Goal: Task Accomplishment & Management: Manage account settings

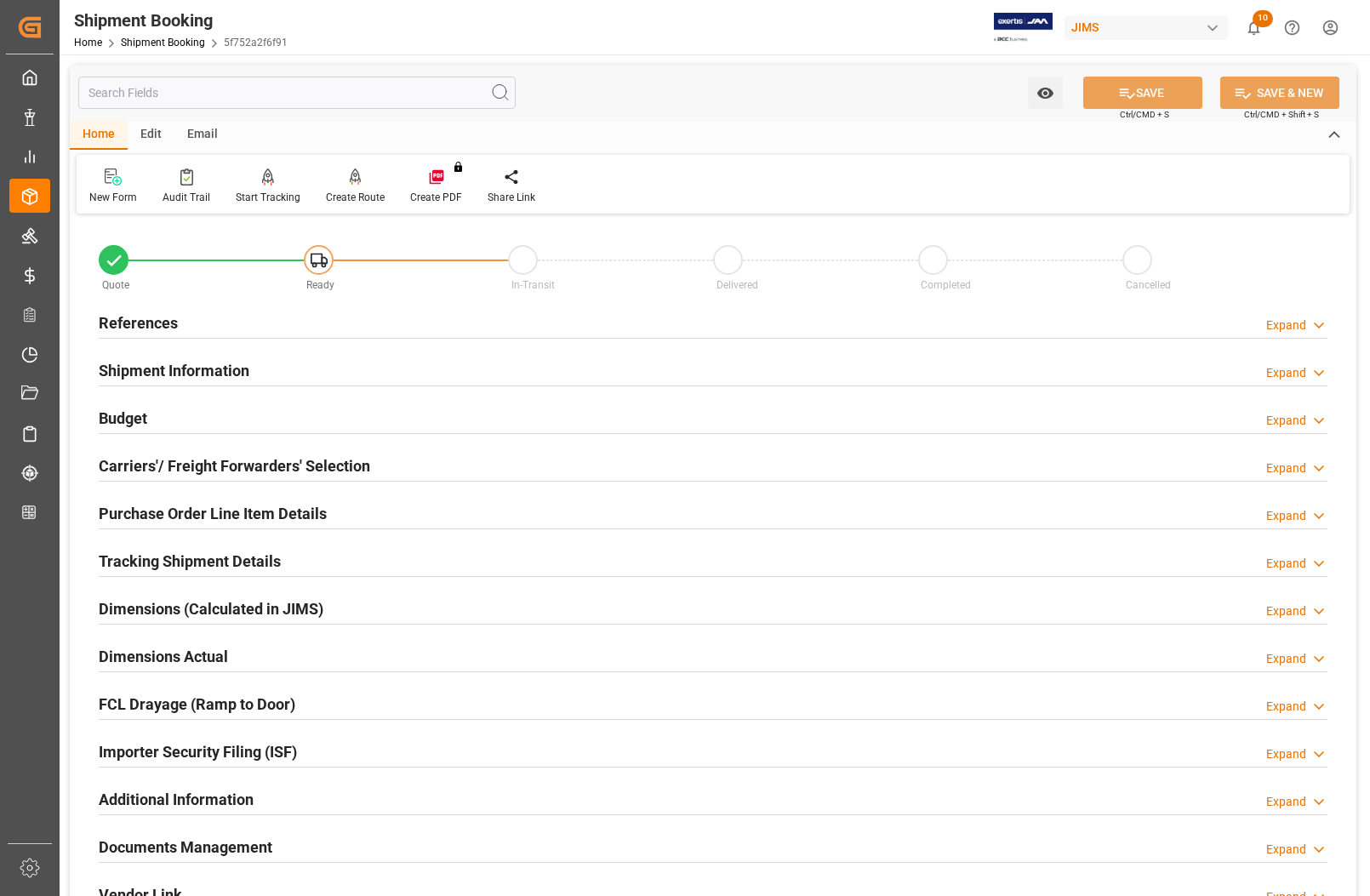
click at [162, 317] on h2 "References" at bounding box center [138, 323] width 79 height 23
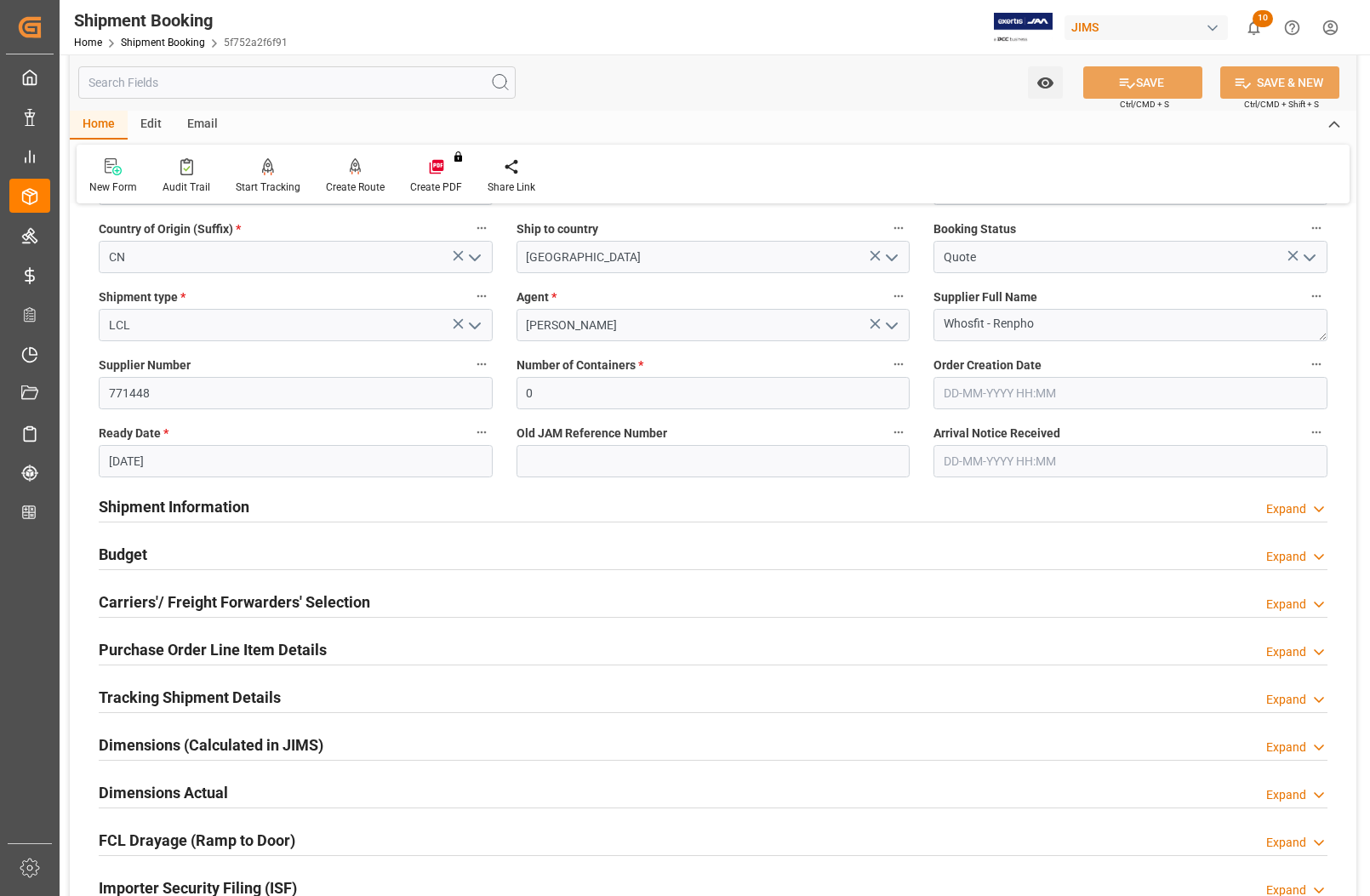
scroll to position [213, 0]
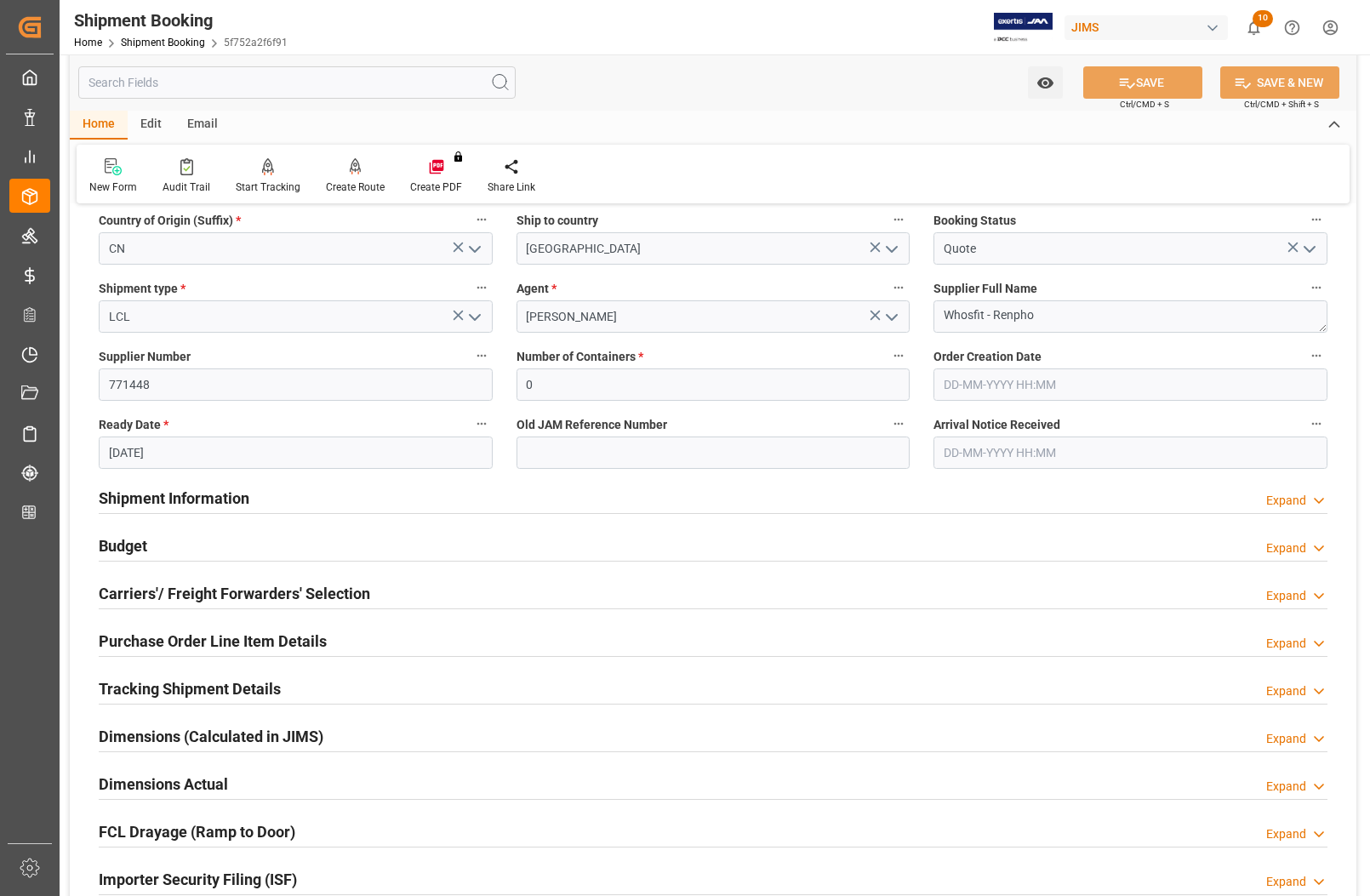
click at [113, 541] on h2 "Budget" at bounding box center [123, 546] width 49 height 23
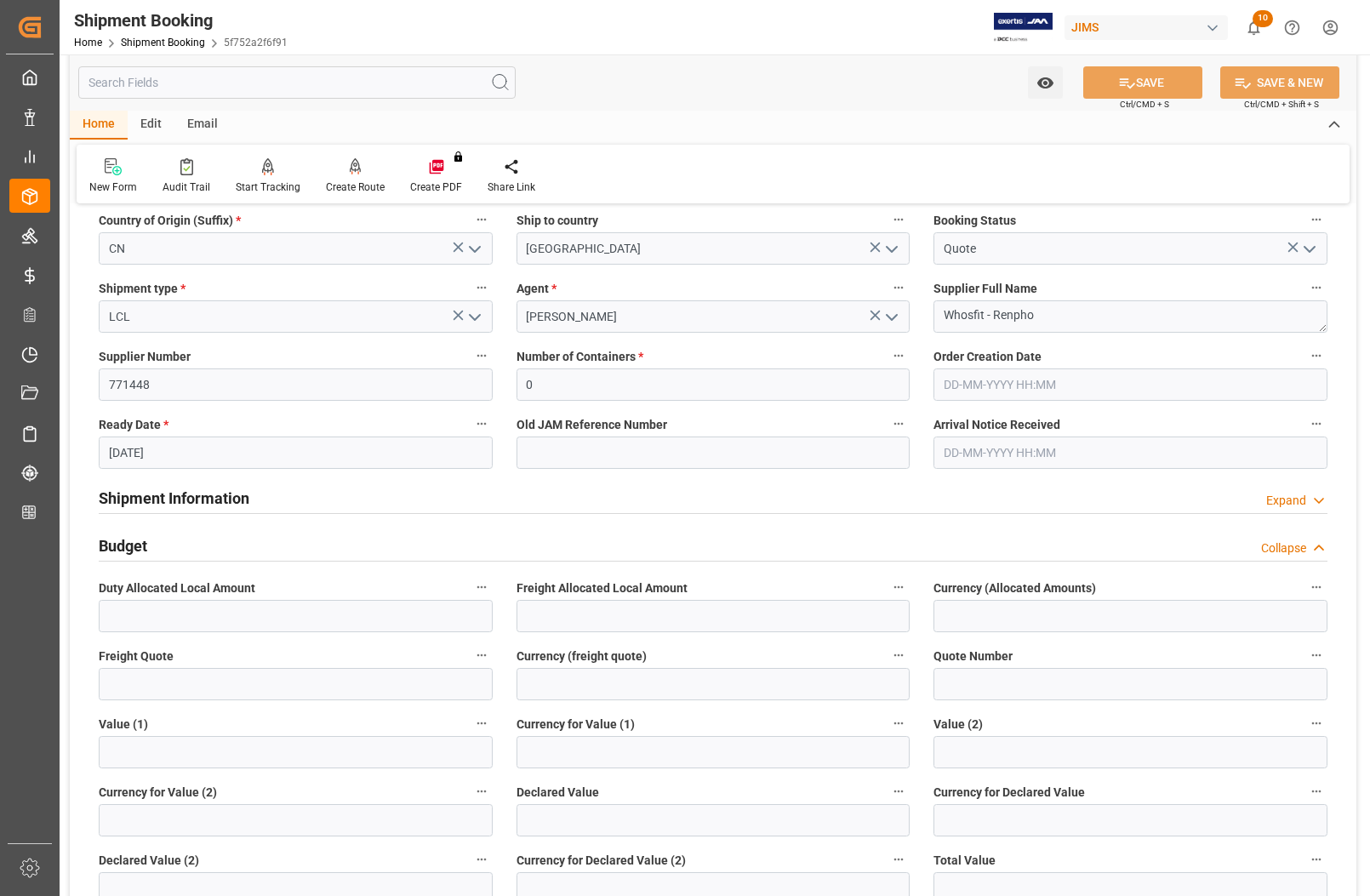
scroll to position [319, 0]
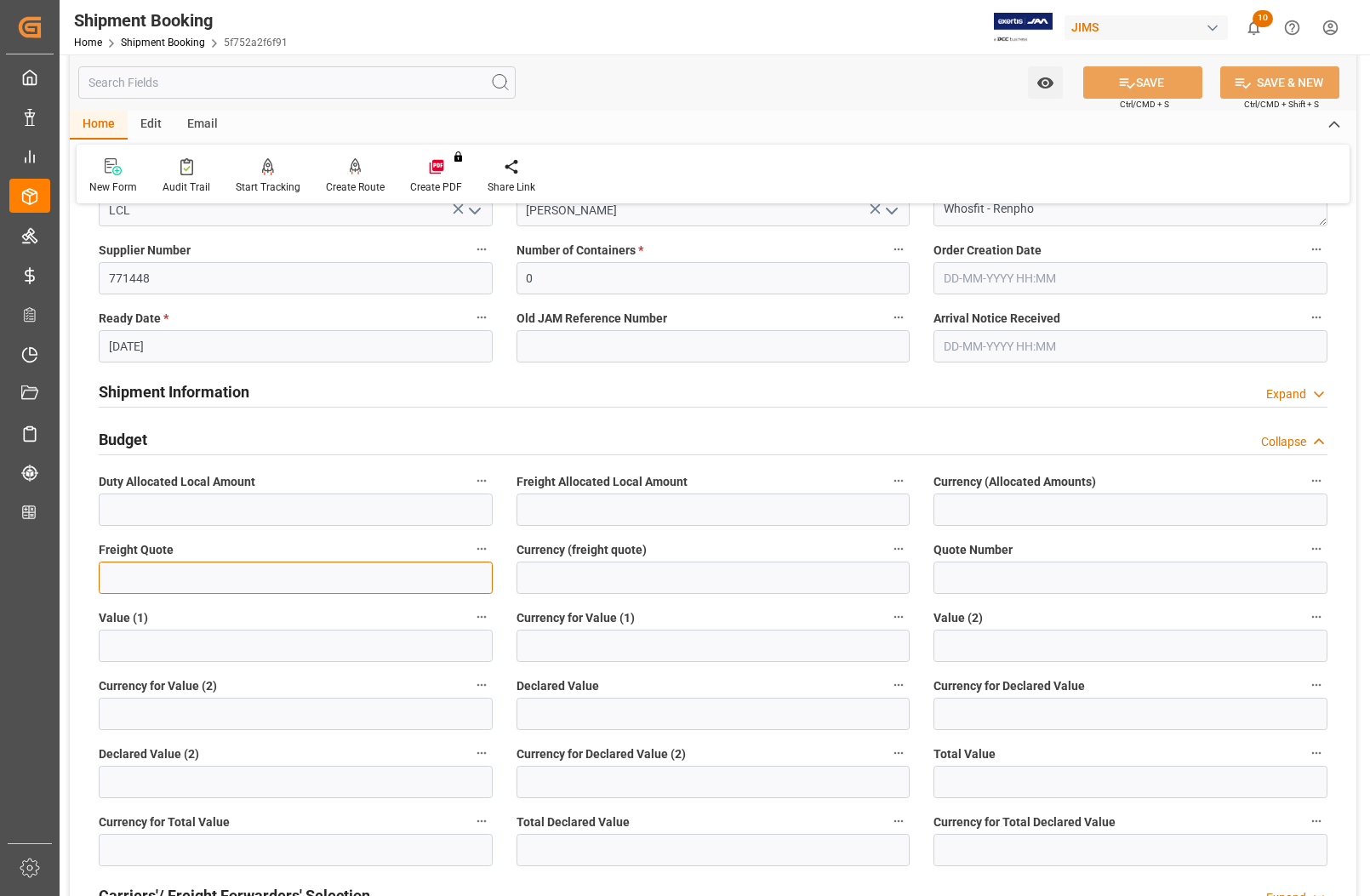
click at [175, 577] on input "text" at bounding box center [295, 578] width 394 height 33
type input "305"
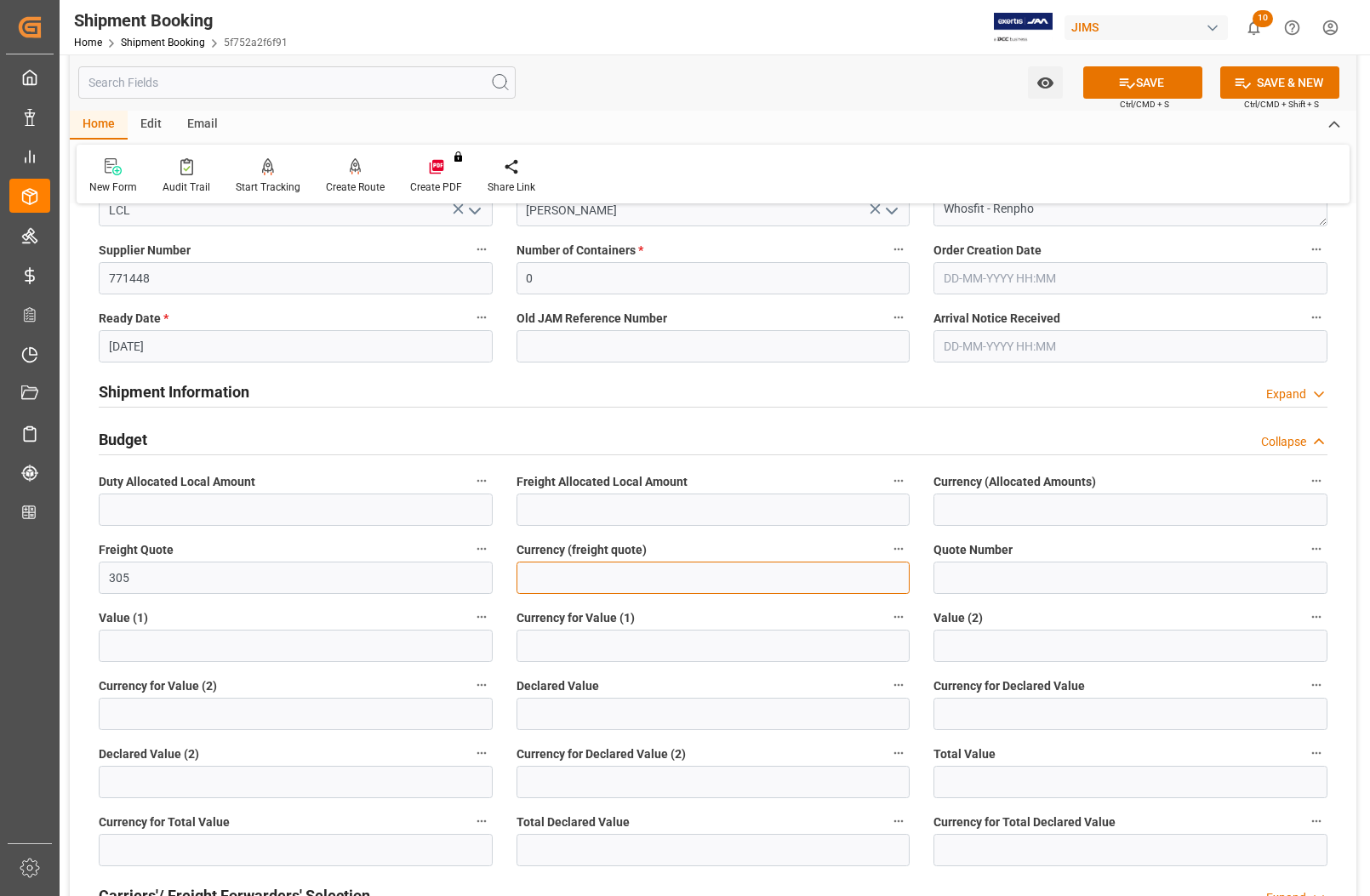
click at [643, 572] on input at bounding box center [713, 578] width 394 height 33
type input "CAD"
type input "22053"
type input "USD"
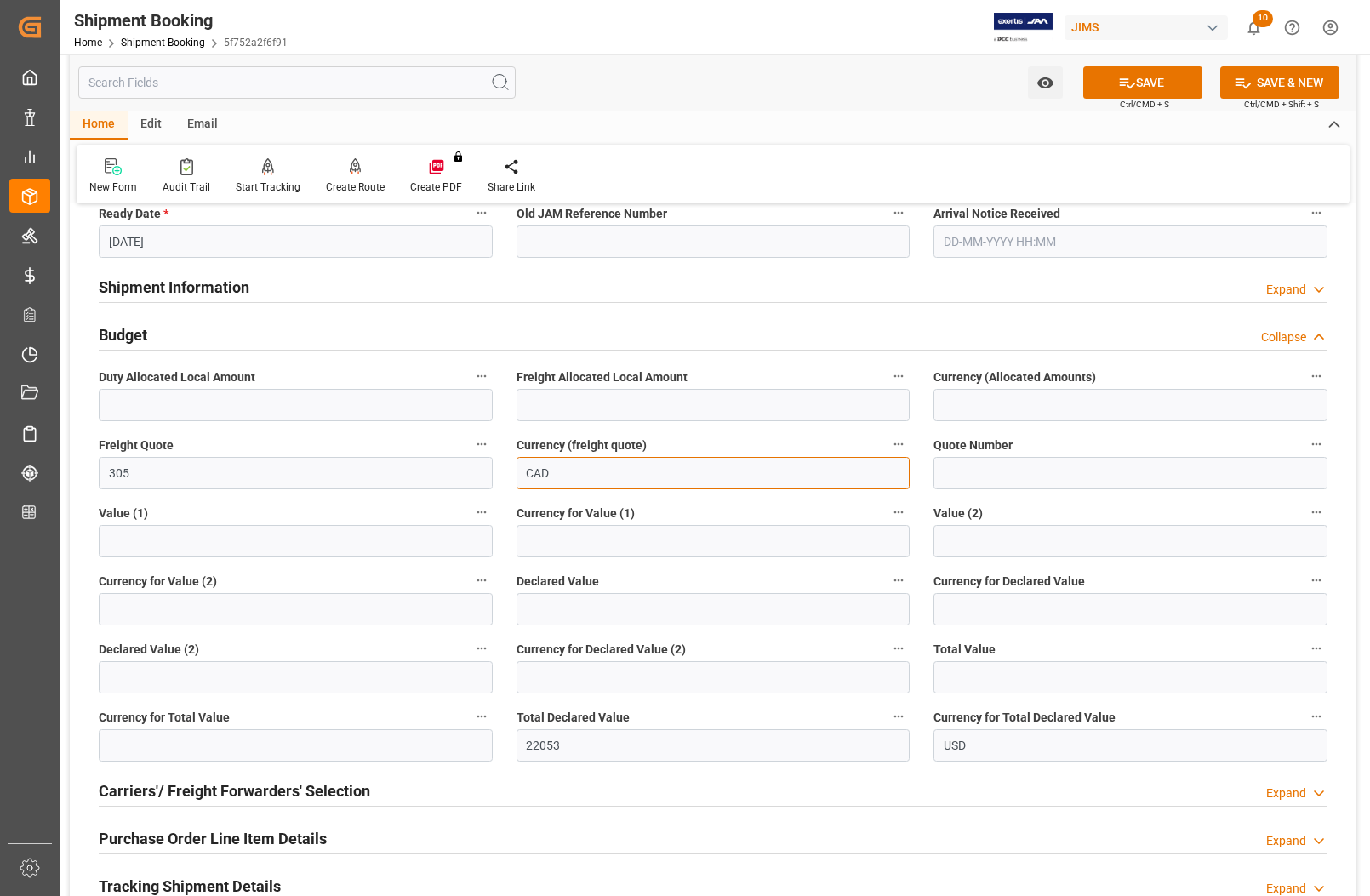
scroll to position [426, 0]
click at [589, 742] on input "22053" at bounding box center [713, 744] width 394 height 33
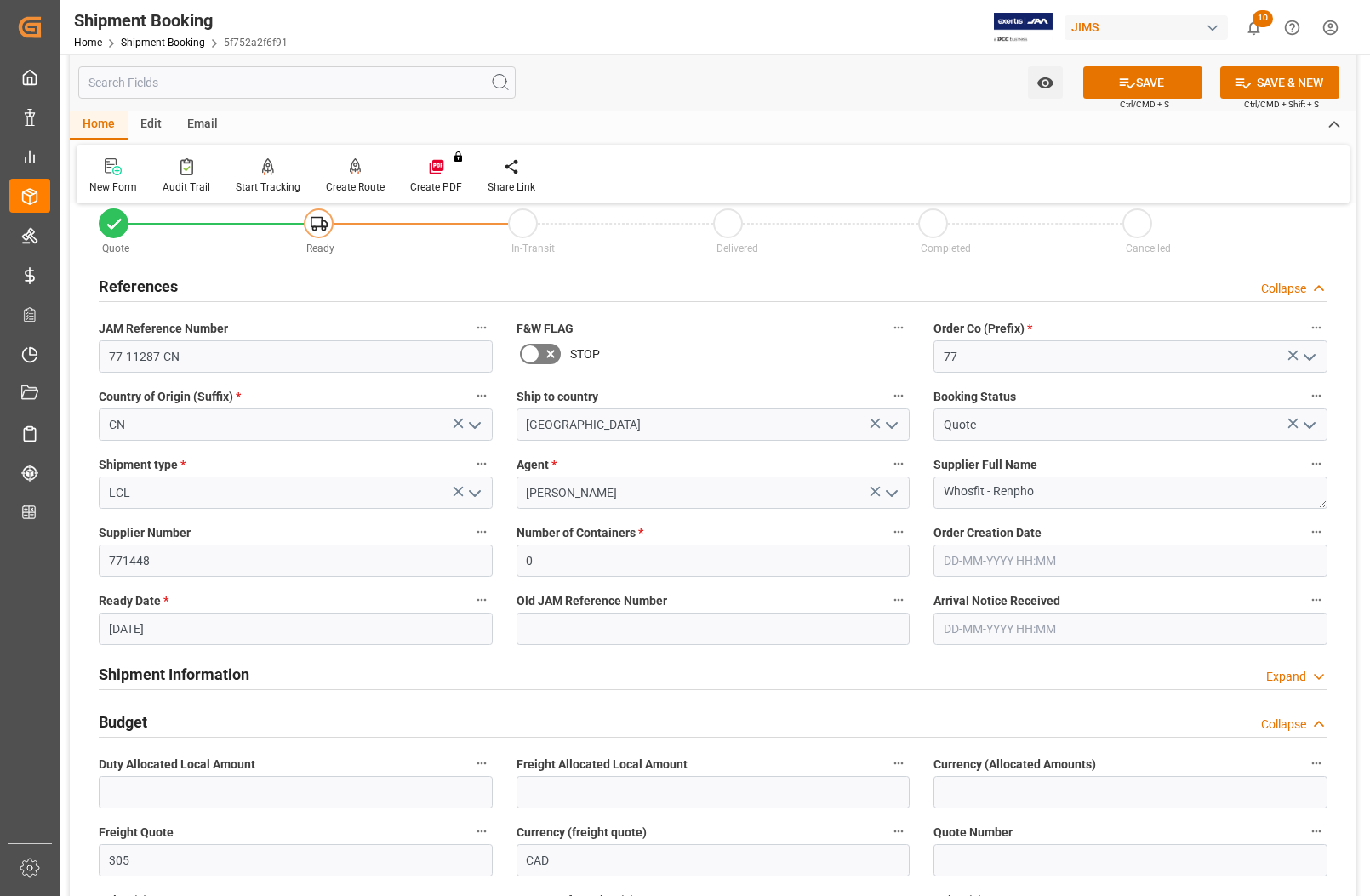
scroll to position [0, 0]
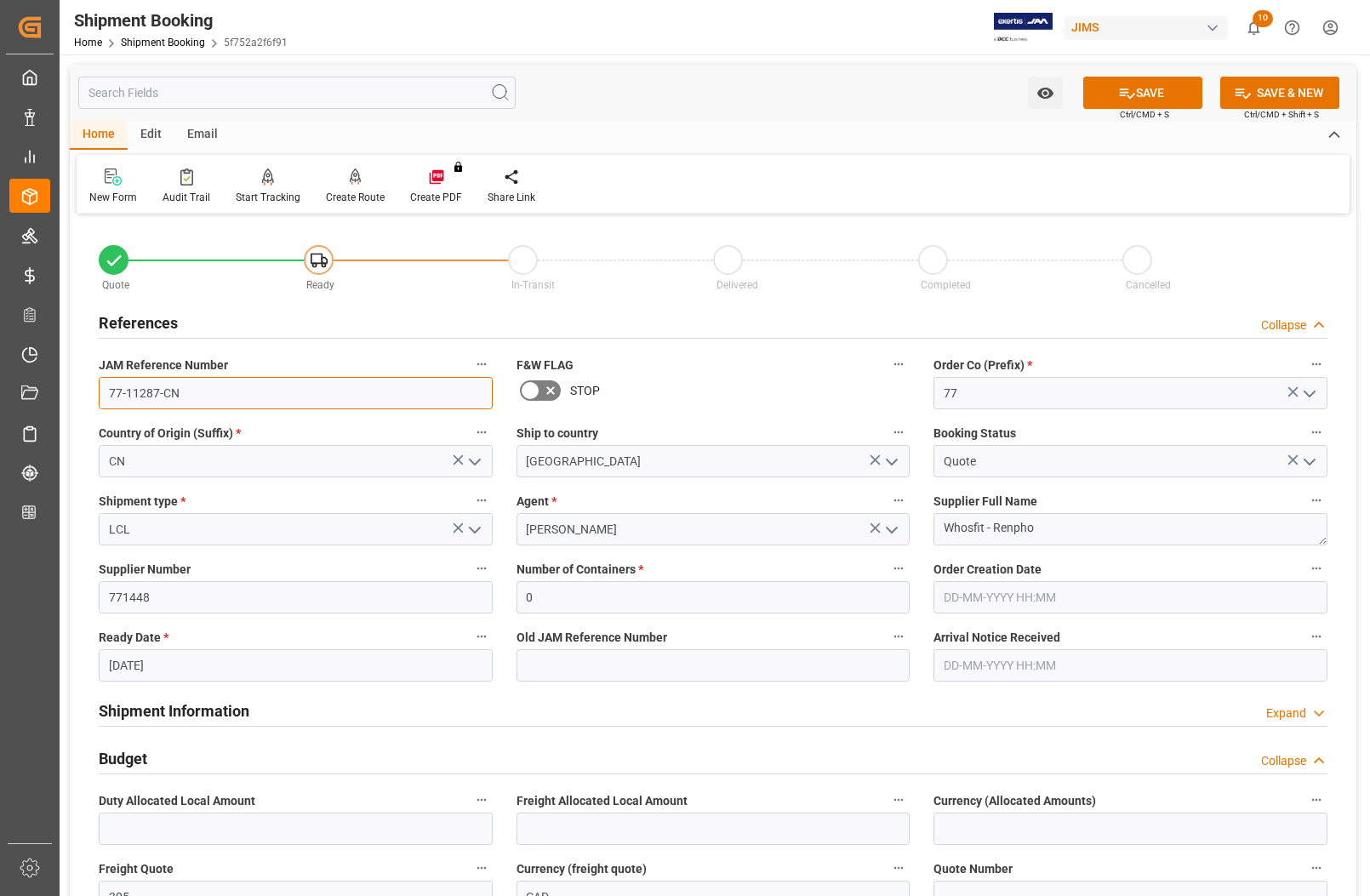
drag, startPoint x: 181, startPoint y: 392, endPoint x: 75, endPoint y: 390, distance: 106.0
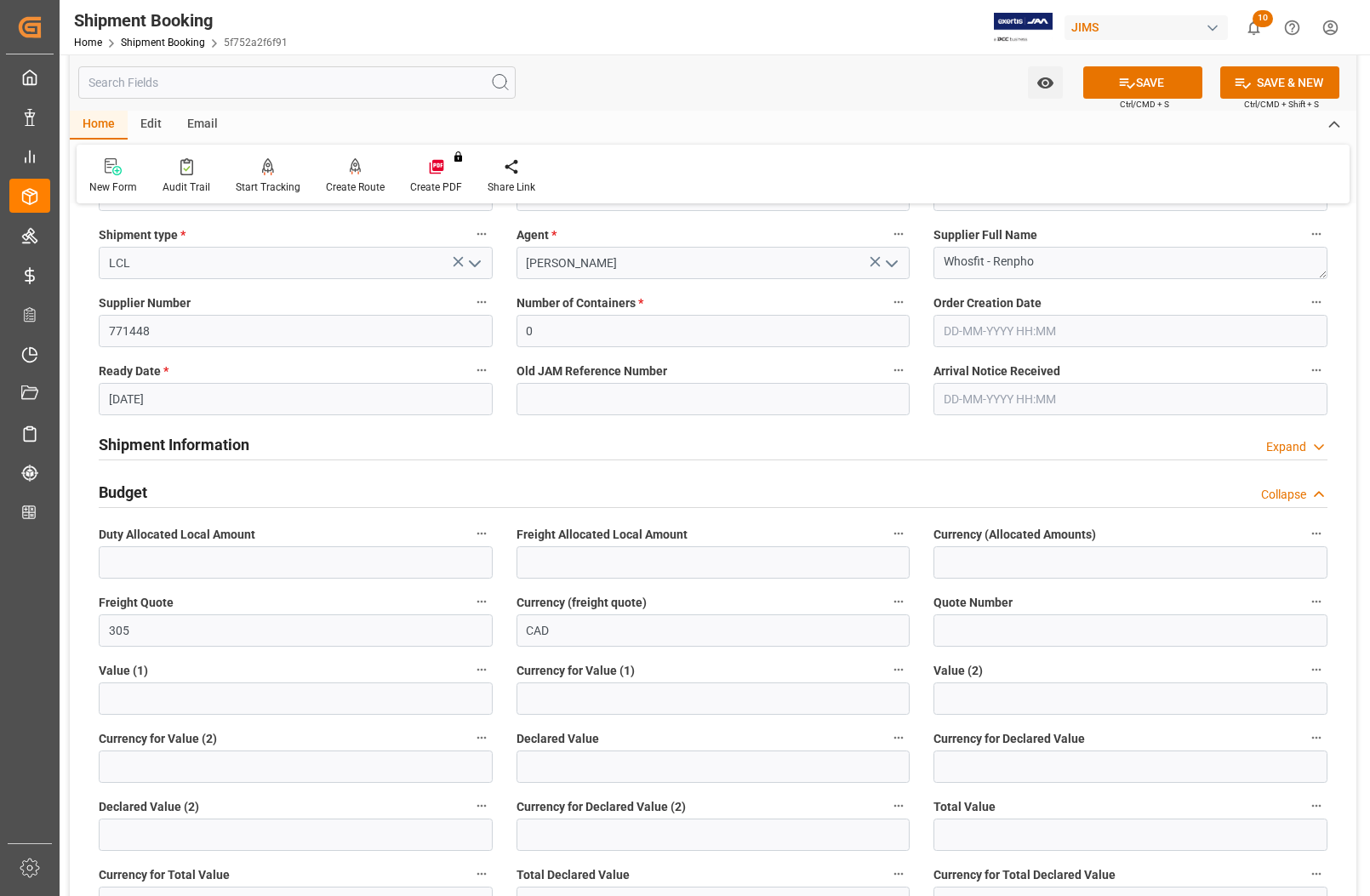
scroll to position [319, 0]
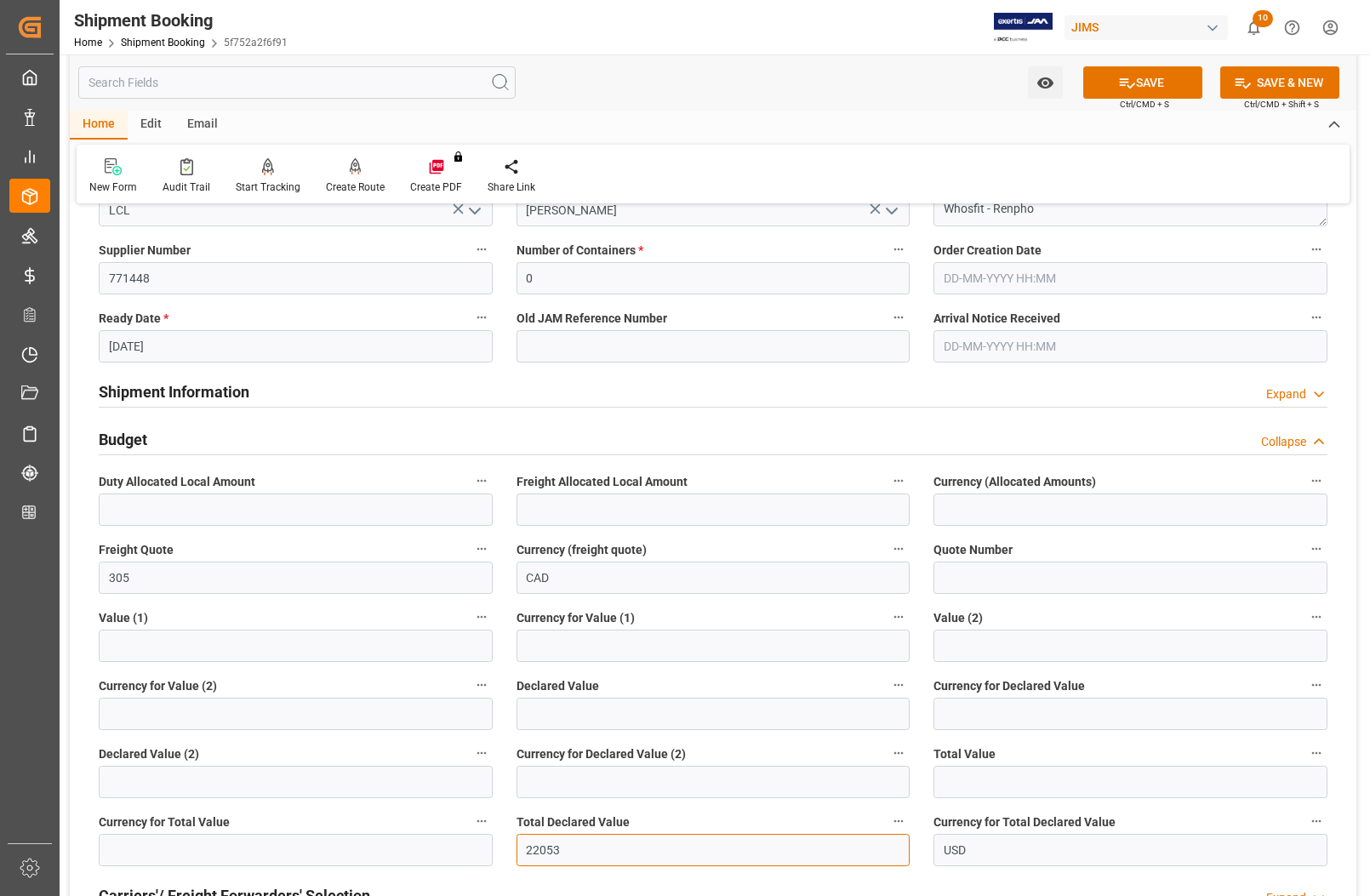
click at [563, 846] on input "22053" at bounding box center [713, 851] width 394 height 33
type input "2"
type input "0"
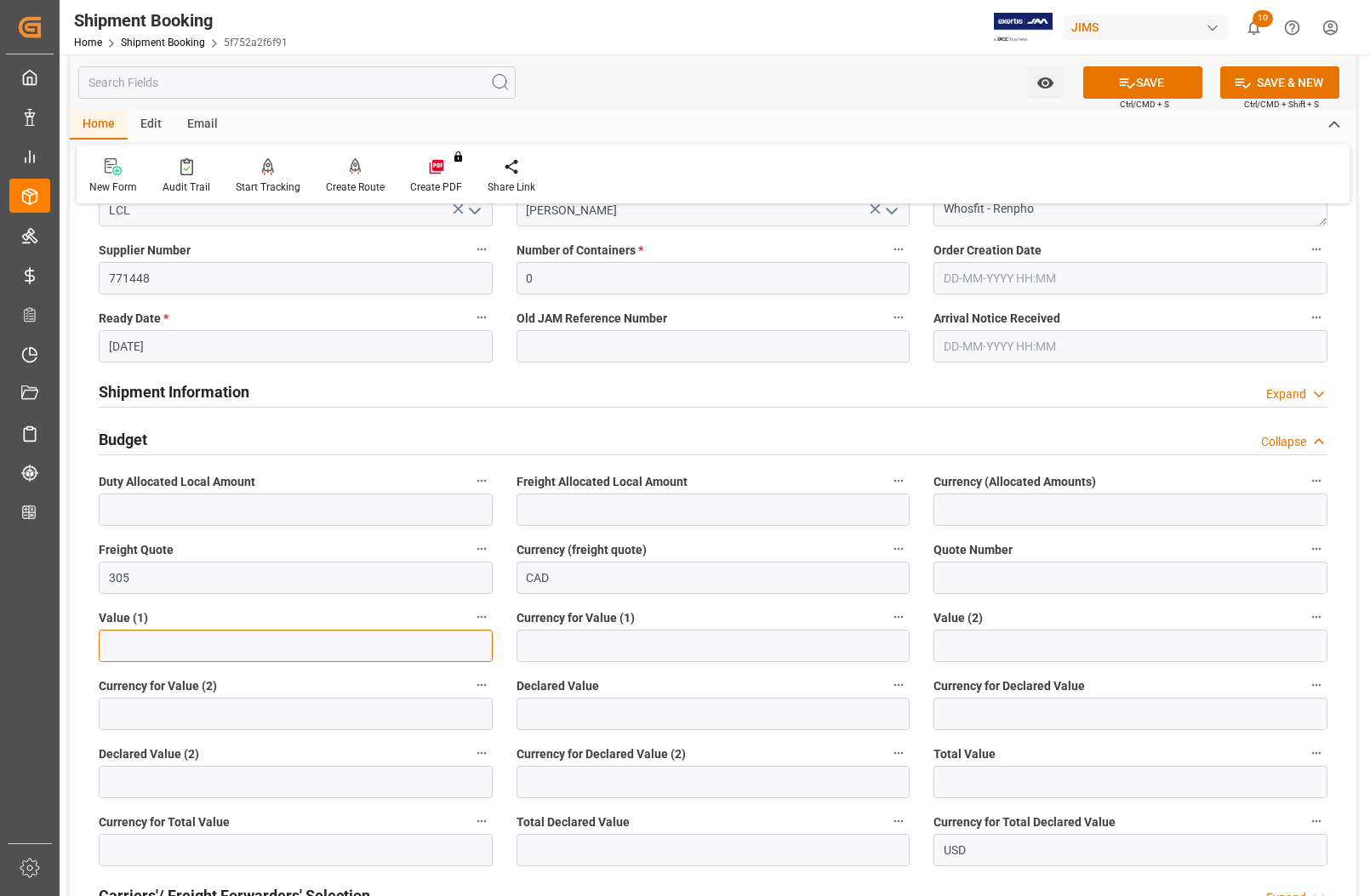
click at [125, 633] on input "text" at bounding box center [295, 646] width 394 height 33
click at [112, 509] on input "text" at bounding box center [295, 510] width 394 height 33
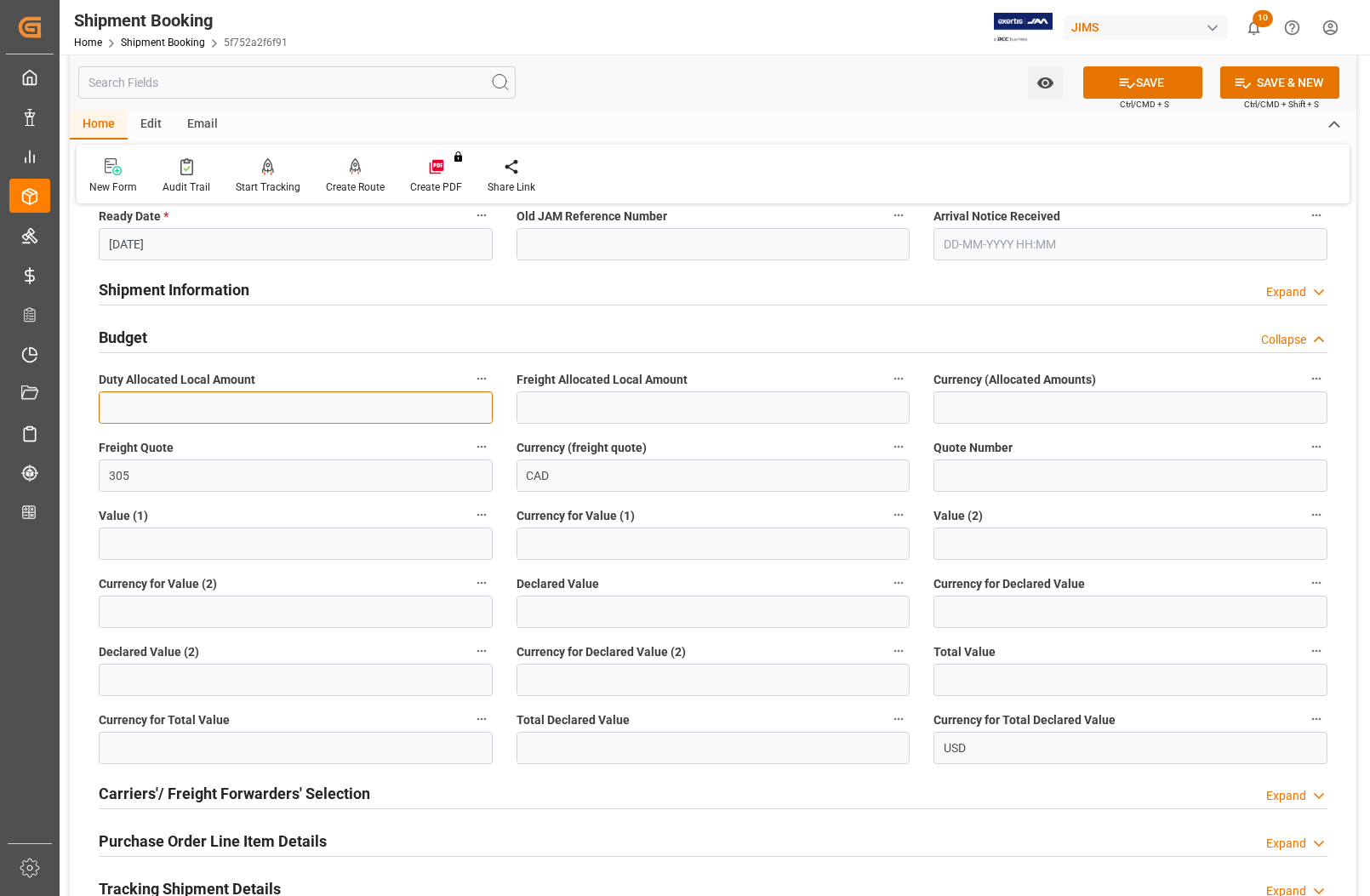
scroll to position [532, 0]
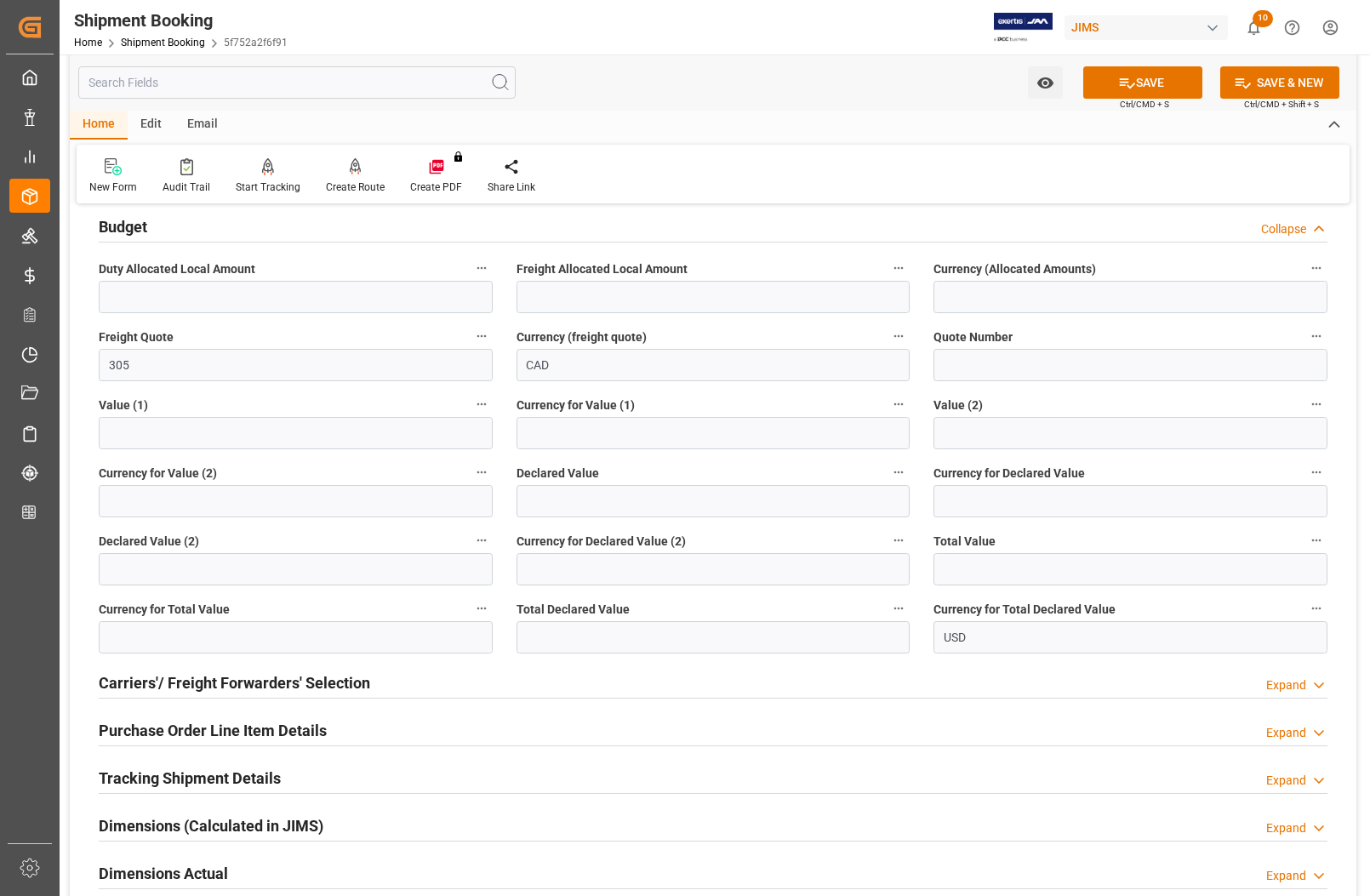
click at [613, 711] on div "Purchase Order Line Item Details Expand" at bounding box center [712, 731] width 1252 height 48
click at [145, 681] on h2 "Carriers'/ Freight Forwarders' Selection" at bounding box center [234, 682] width 271 height 23
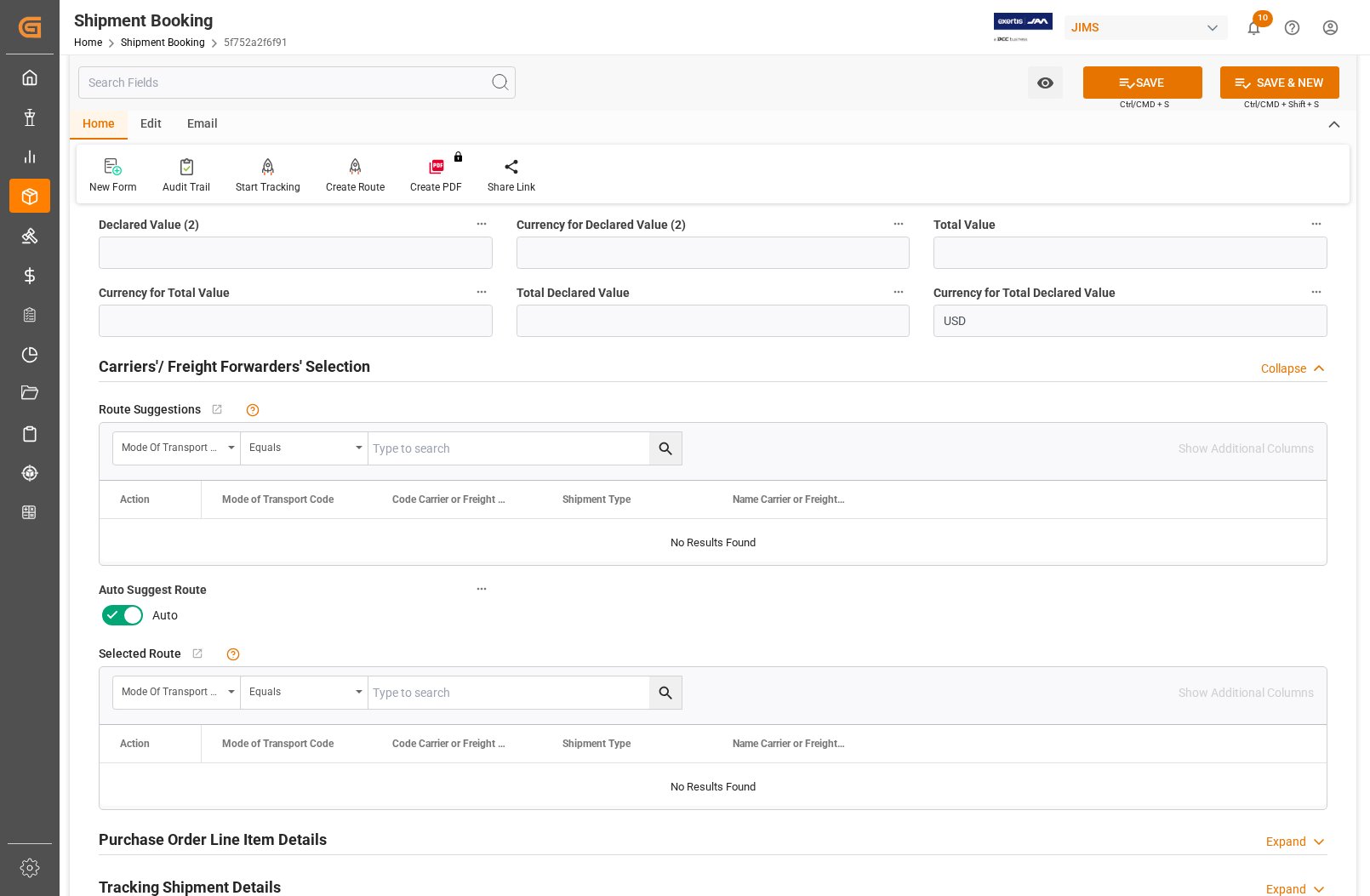
scroll to position [851, 0]
click at [130, 609] on icon at bounding box center [133, 614] width 9 height 9
click at [0, 0] on input "checkbox" at bounding box center [0, 0] width 0 height 0
click at [1126, 77] on icon at bounding box center [1127, 82] width 18 height 18
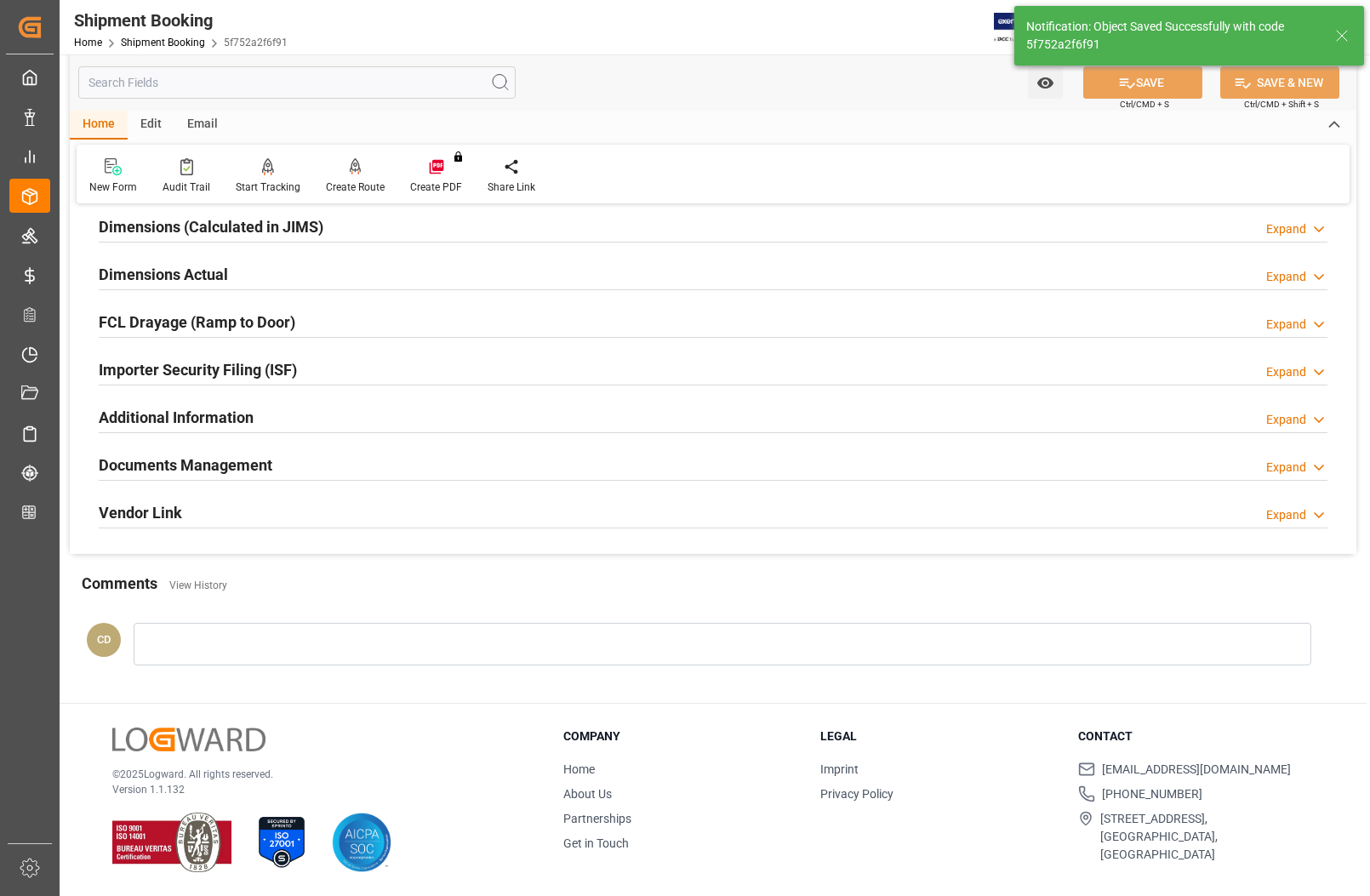
scroll to position [103, 0]
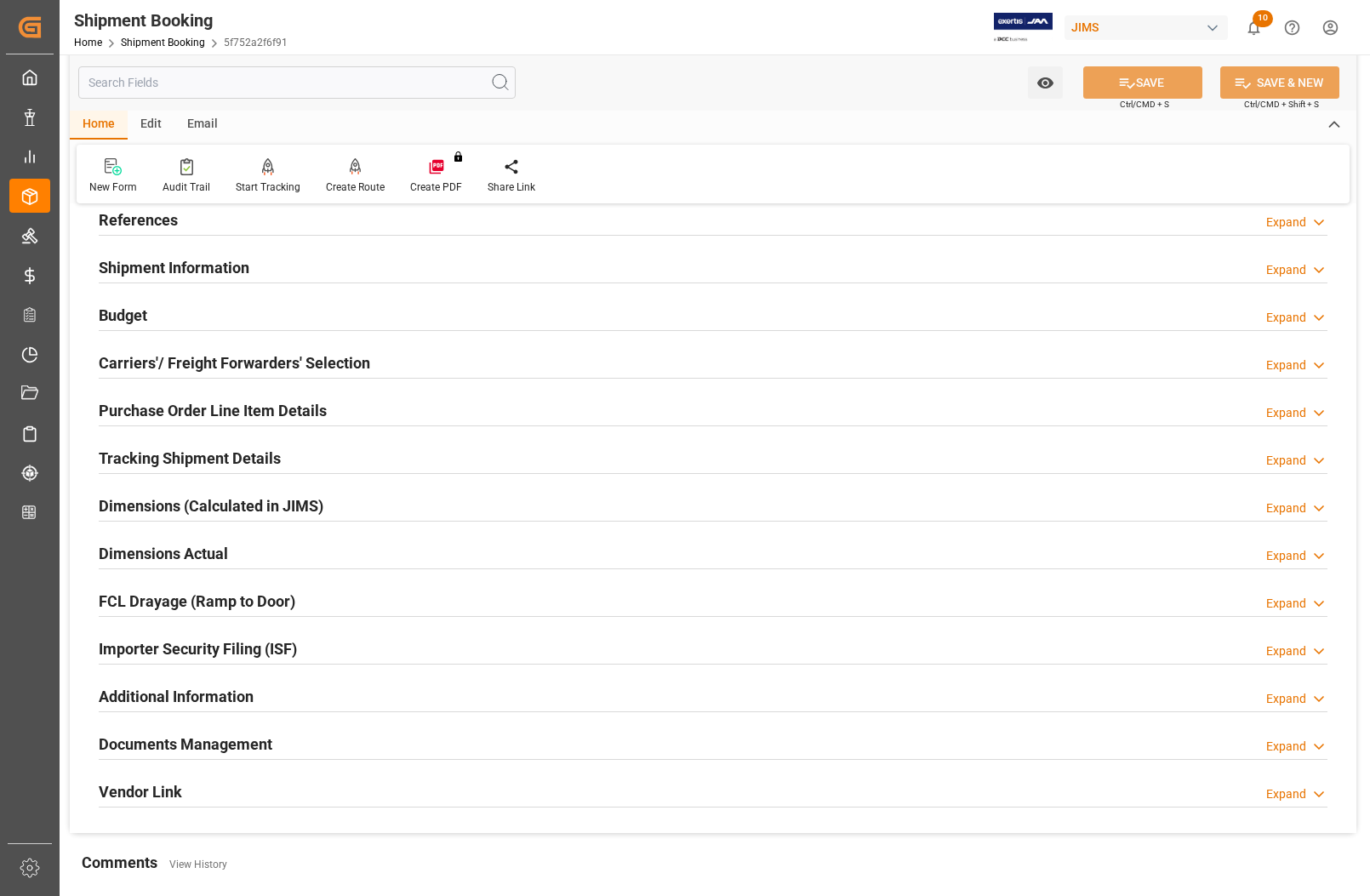
click at [130, 553] on h2 "Dimensions Actual" at bounding box center [163, 554] width 130 height 23
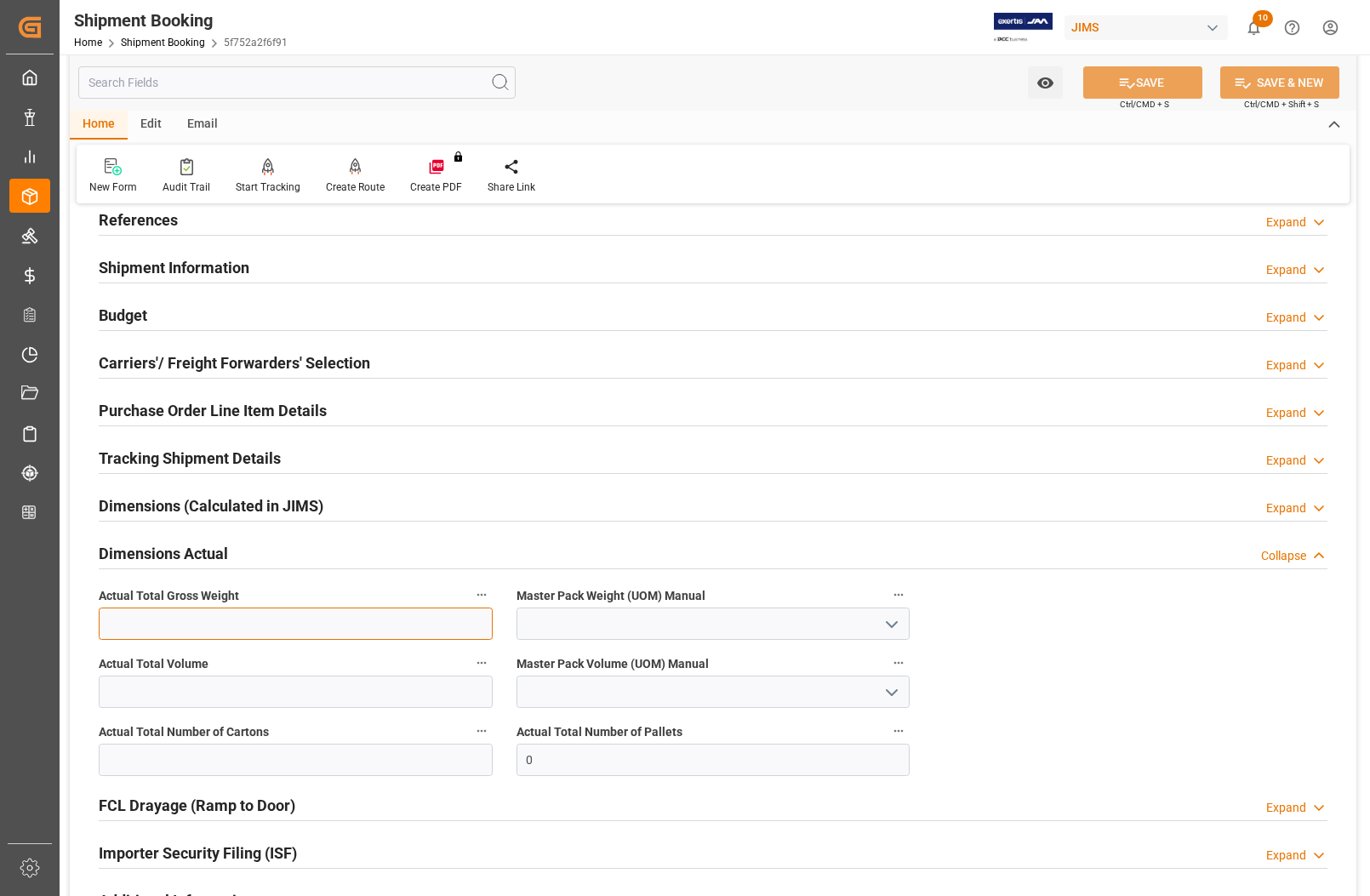
click at [155, 622] on input "text" at bounding box center [295, 624] width 394 height 33
type input "12"
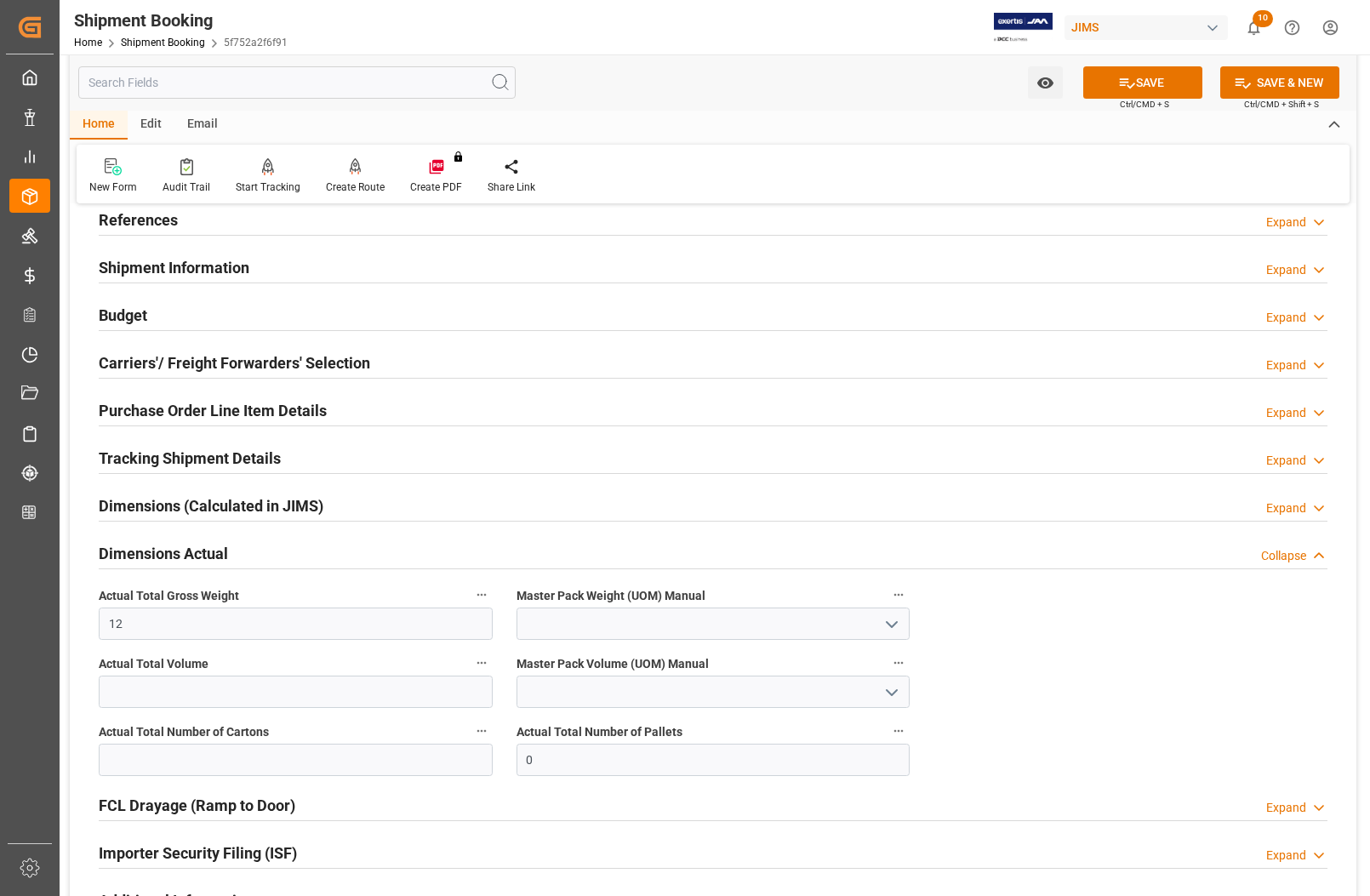
click at [898, 627] on icon "open menu" at bounding box center [892, 625] width 21 height 21
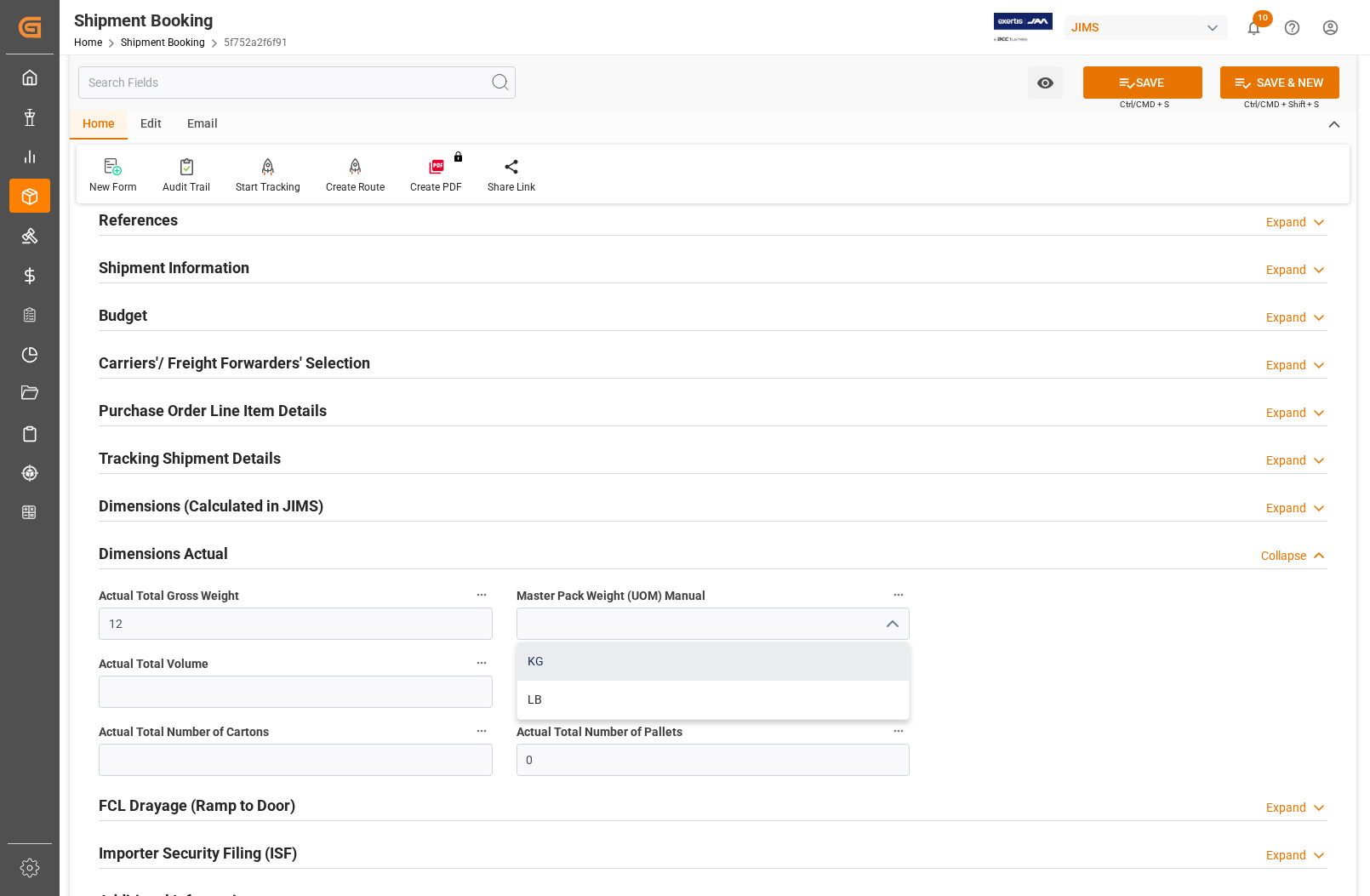
click at [579, 657] on div "KG" at bounding box center [713, 662] width 392 height 39
type input "KG"
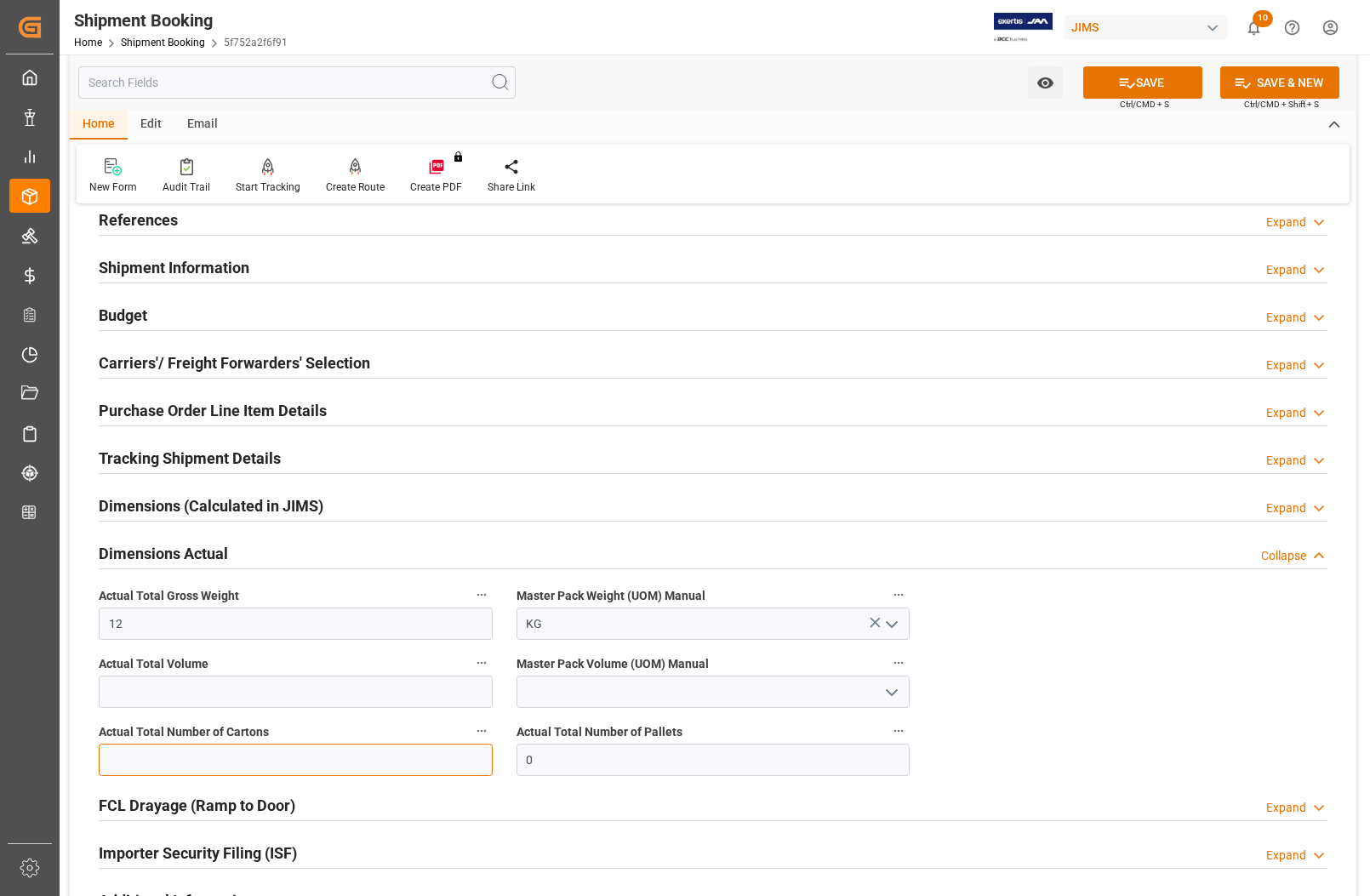
click at [260, 764] on input "text" at bounding box center [295, 760] width 394 height 33
type input "1"
click at [1130, 89] on icon at bounding box center [1127, 82] width 18 height 18
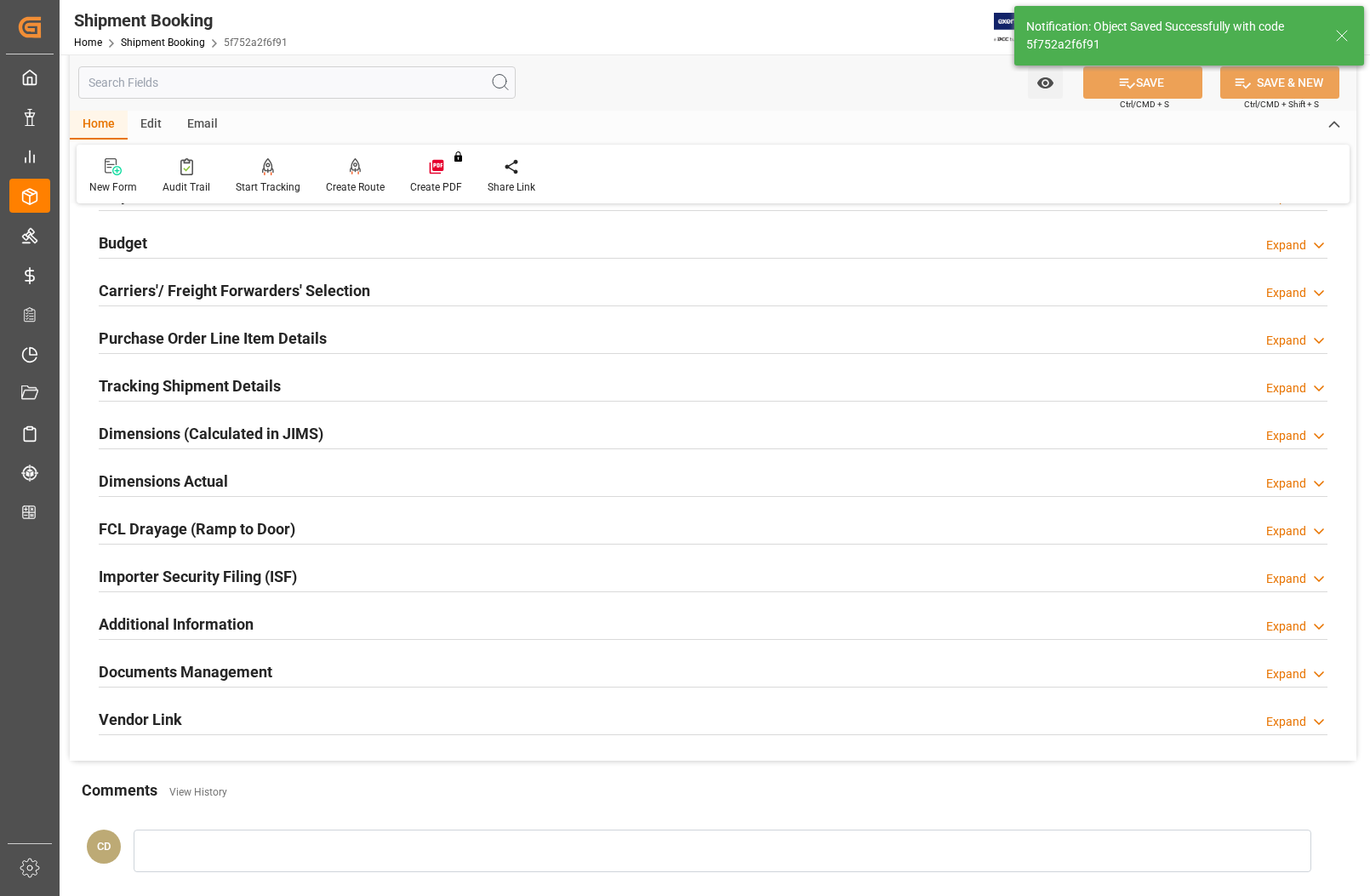
scroll to position [209, 0]
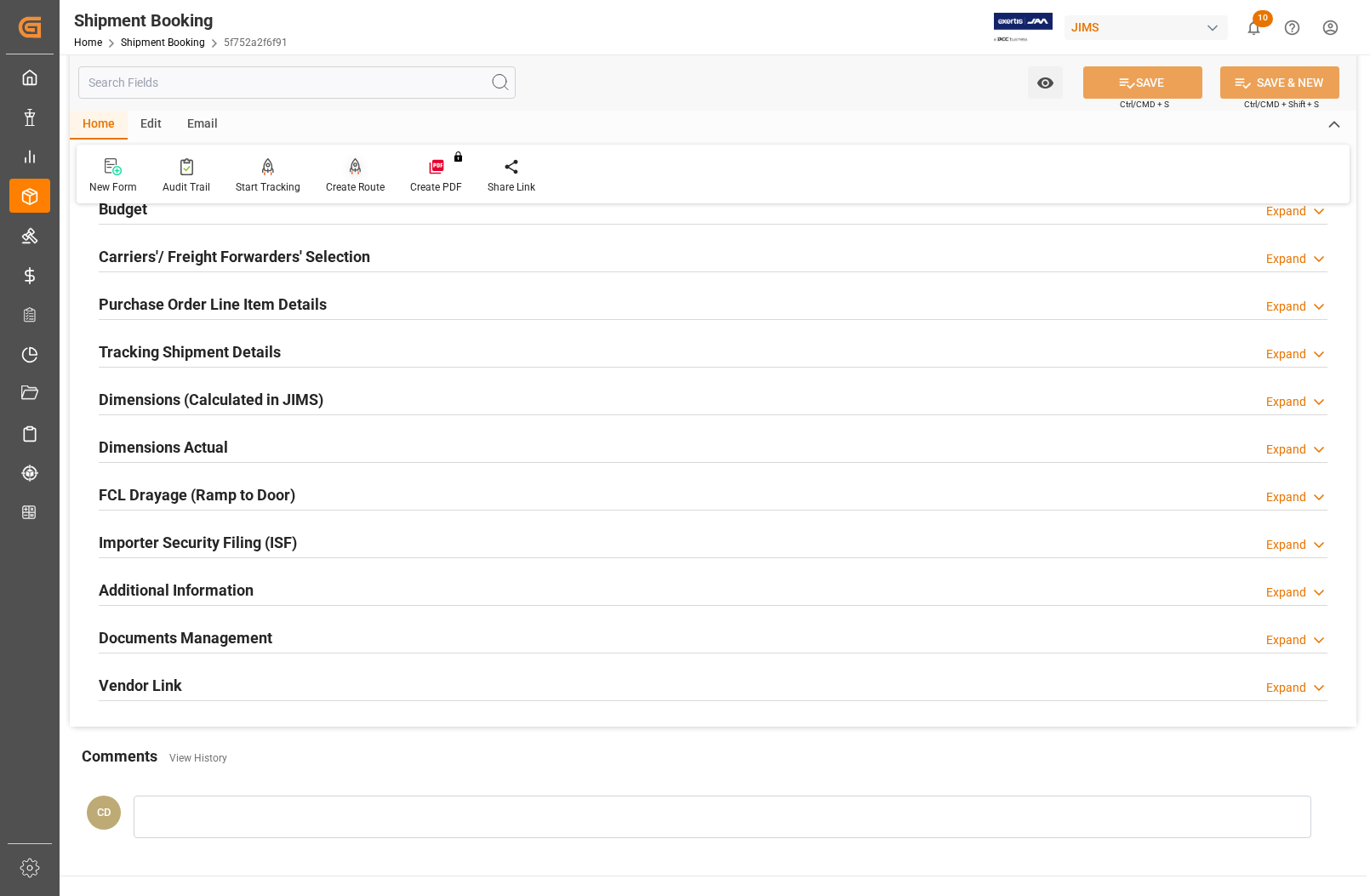
click at [350, 175] on div "Create Route" at bounding box center [355, 176] width 84 height 38
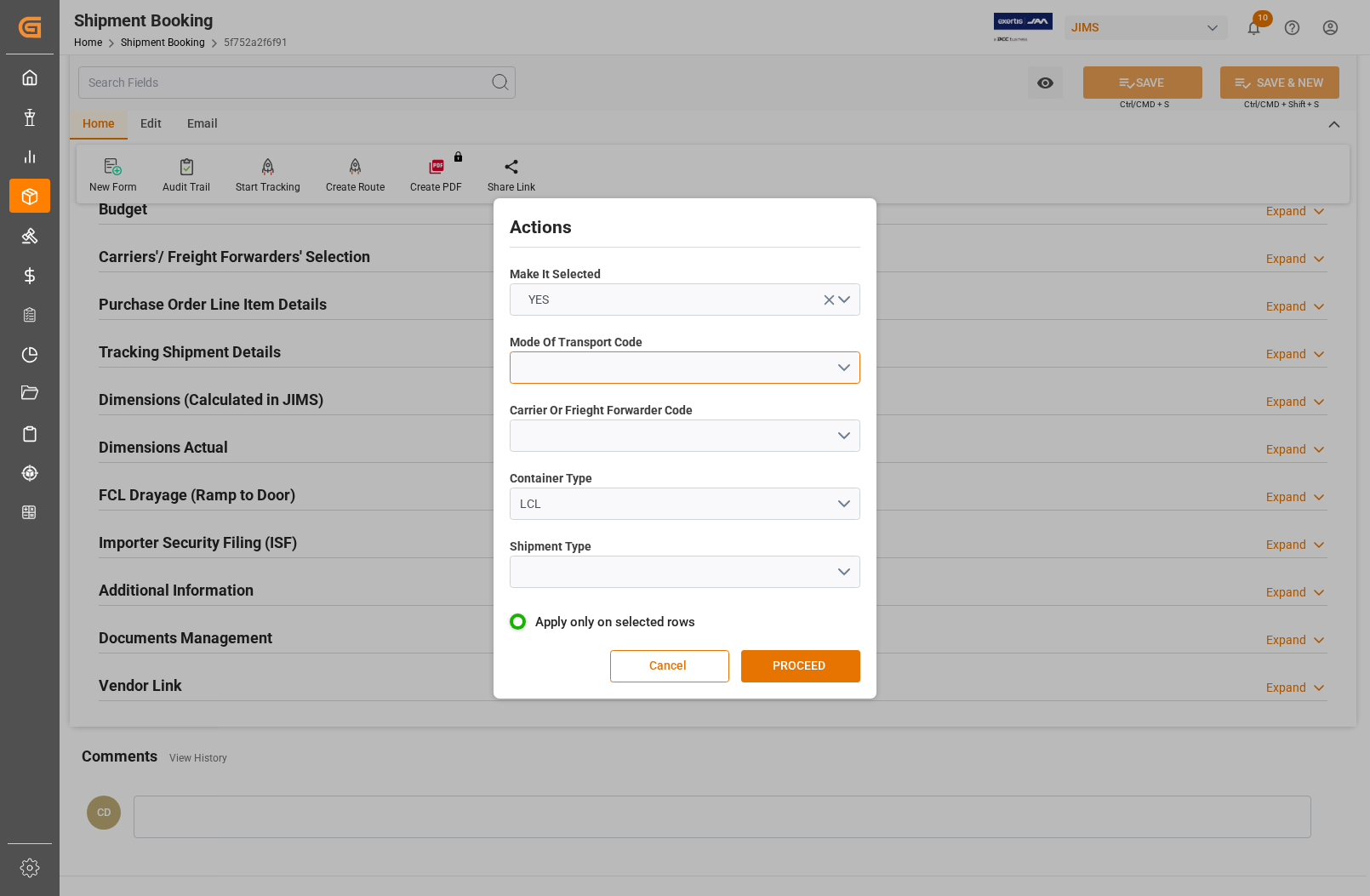
click at [639, 376] on button "open menu" at bounding box center [685, 367] width 350 height 33
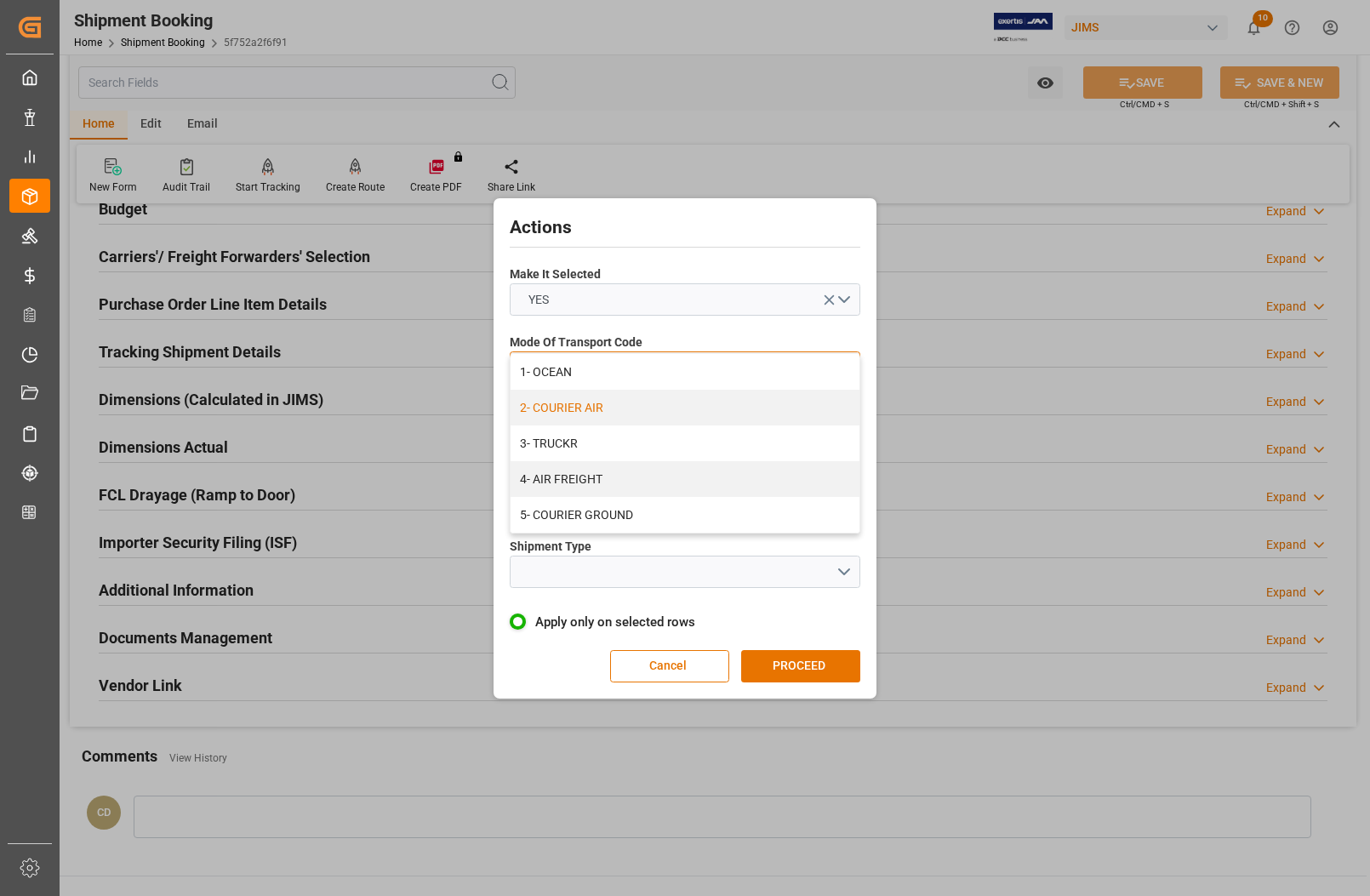
click at [593, 405] on div "2- COURIER AIR" at bounding box center [685, 408] width 349 height 36
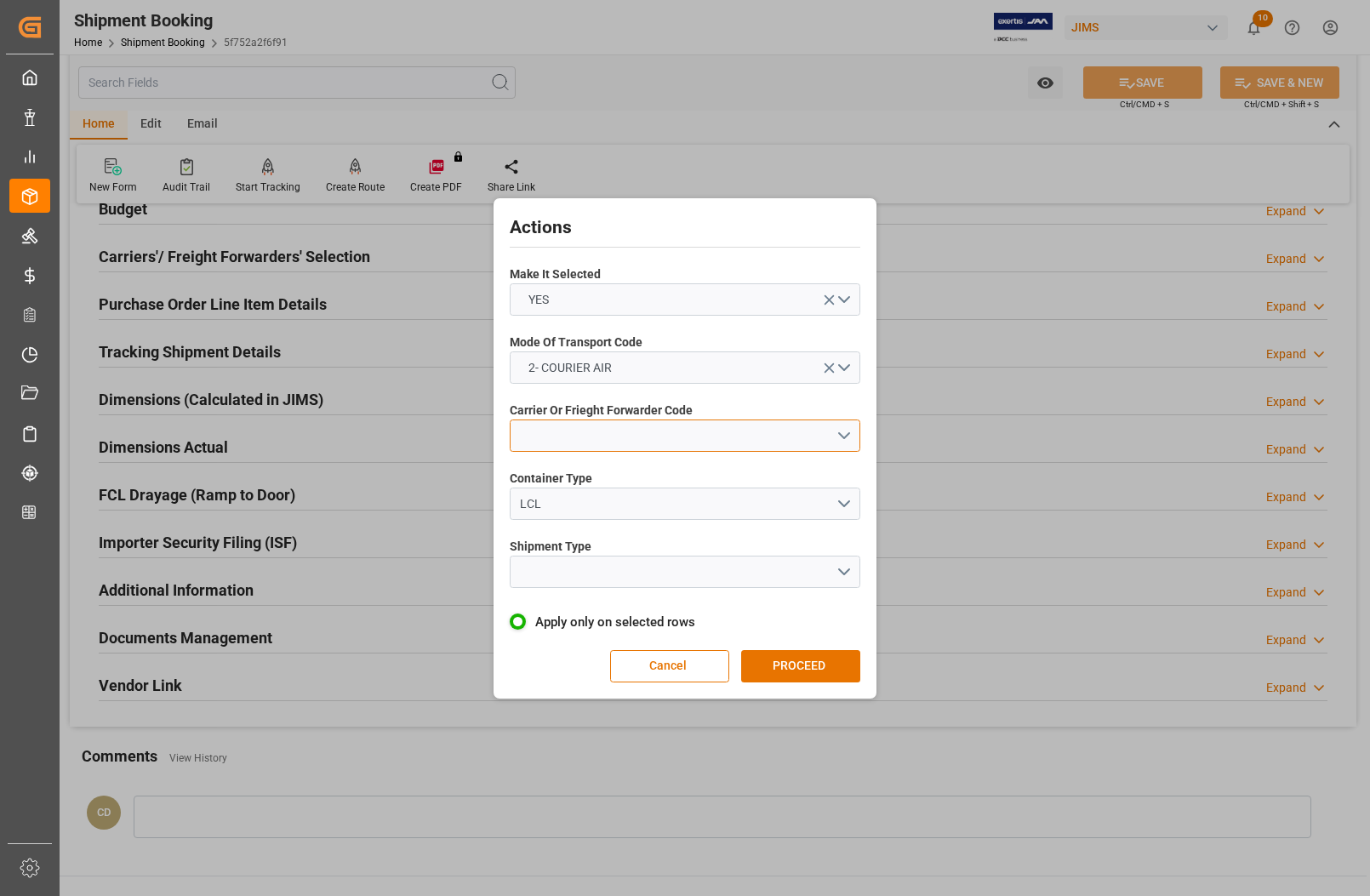
click at [597, 436] on button "open menu" at bounding box center [685, 436] width 350 height 33
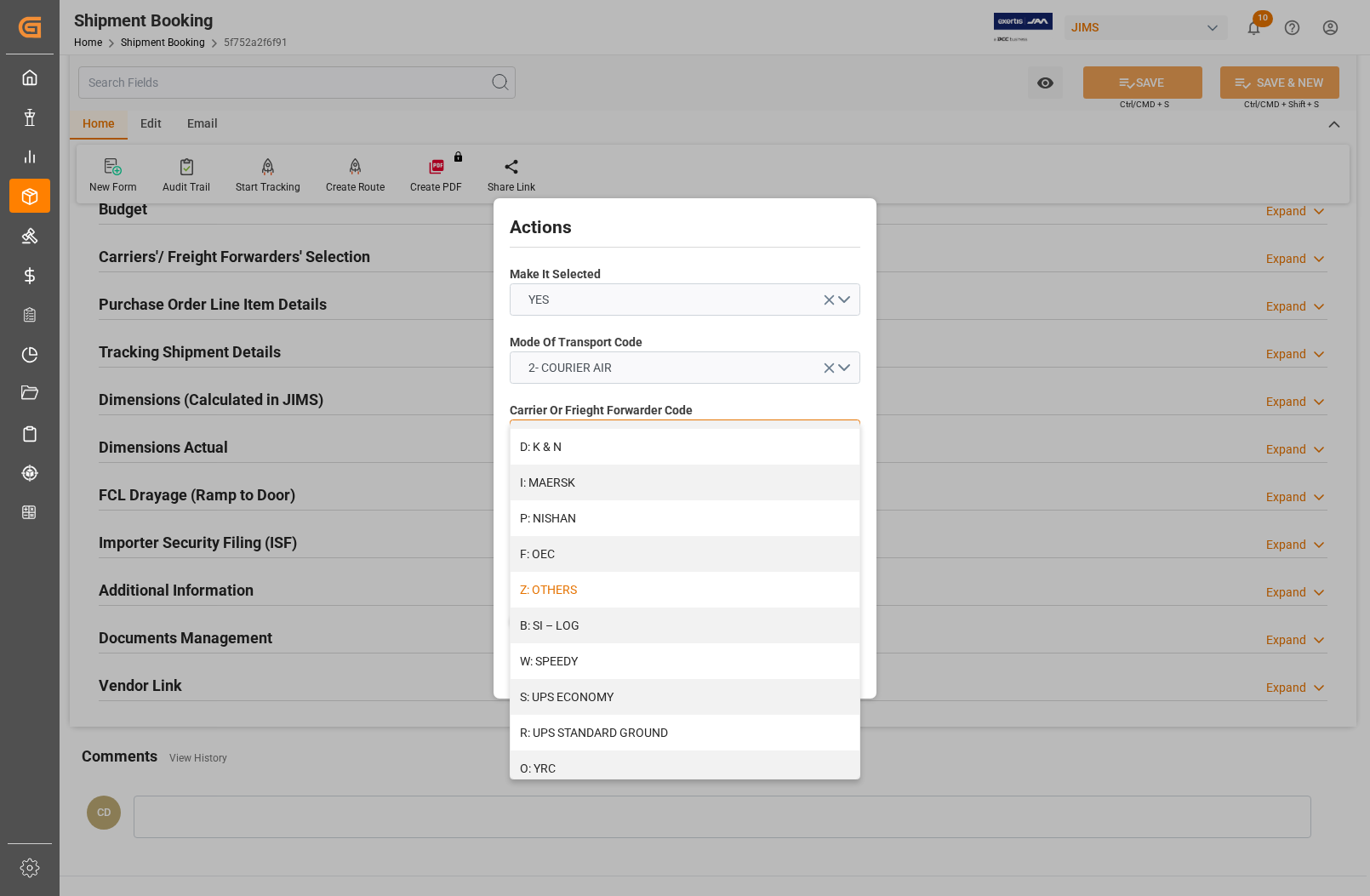
scroll to position [875, 0]
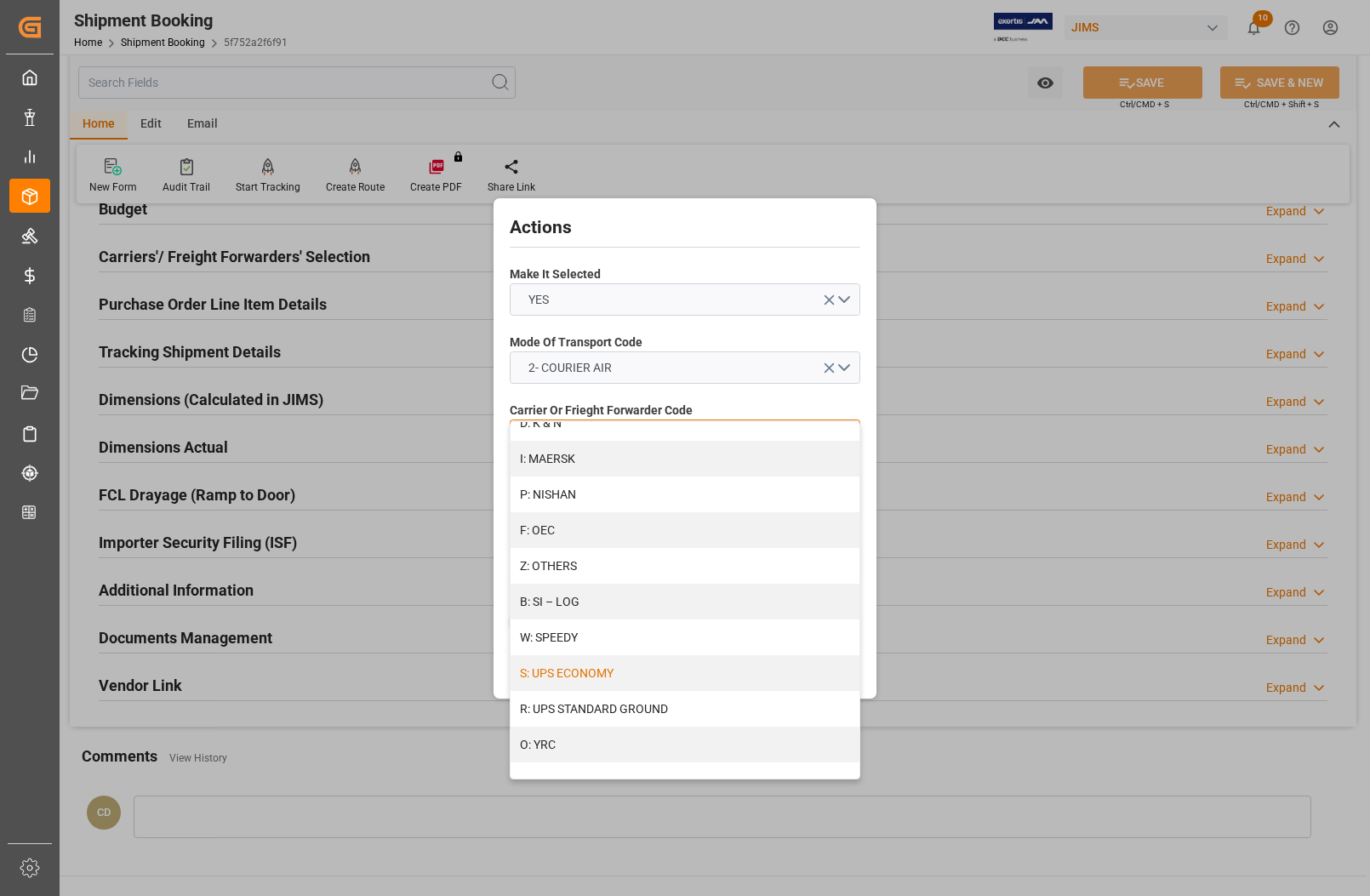
click at [664, 666] on div "S: UPS ECONOMY" at bounding box center [685, 673] width 349 height 36
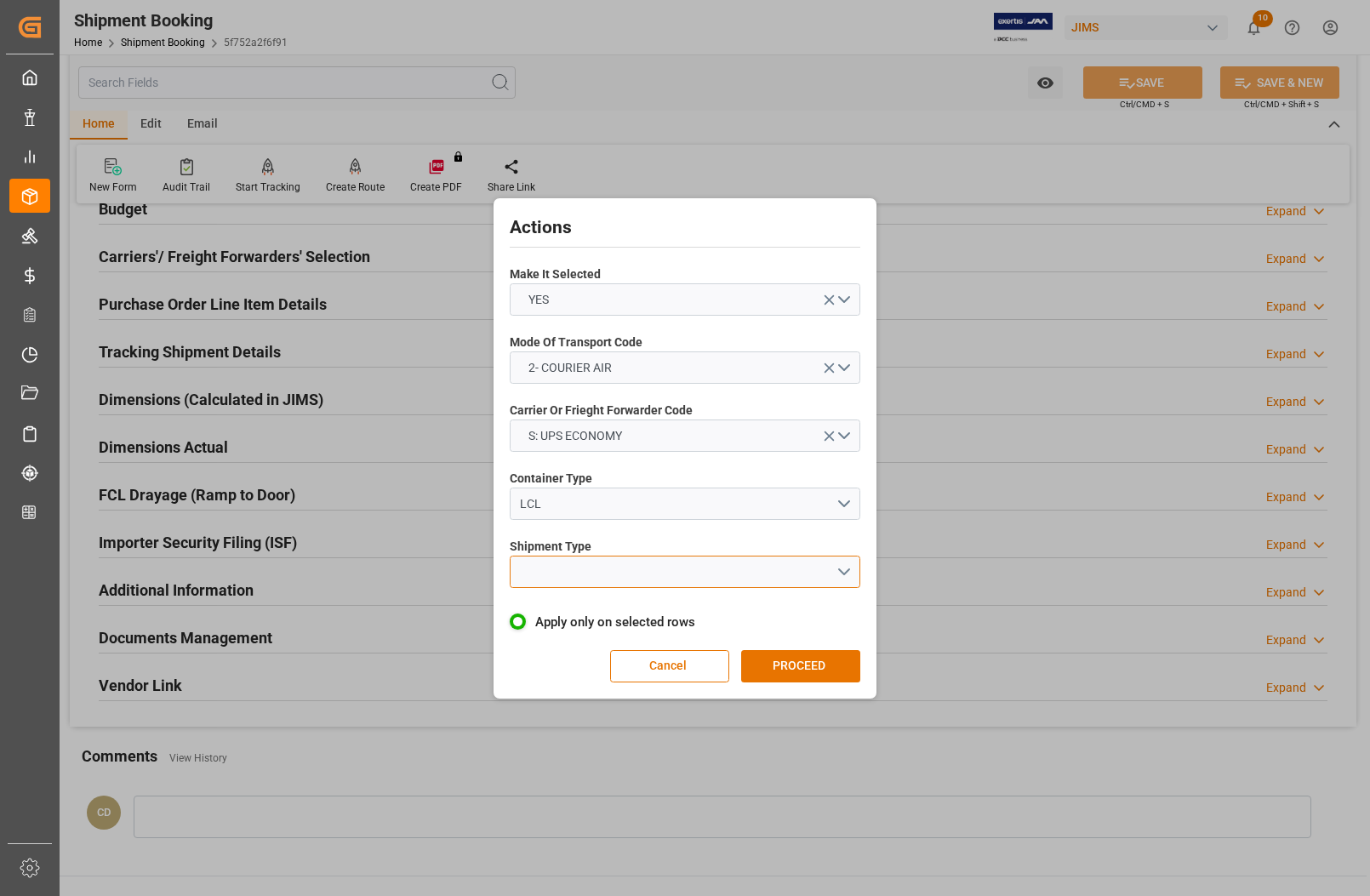
click at [626, 574] on button "open menu" at bounding box center [685, 572] width 350 height 33
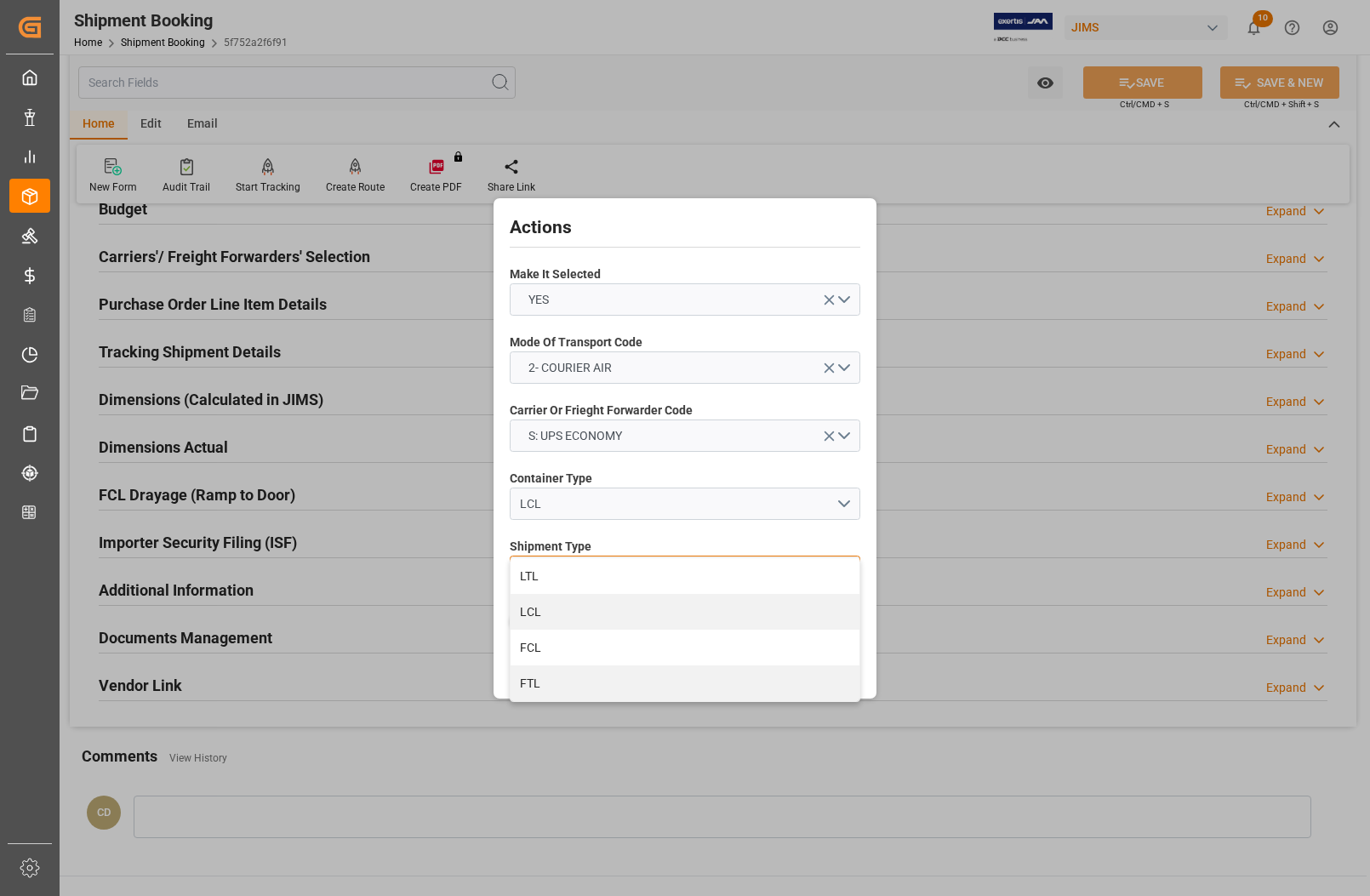
click at [581, 604] on div "LCL" at bounding box center [685, 612] width 349 height 36
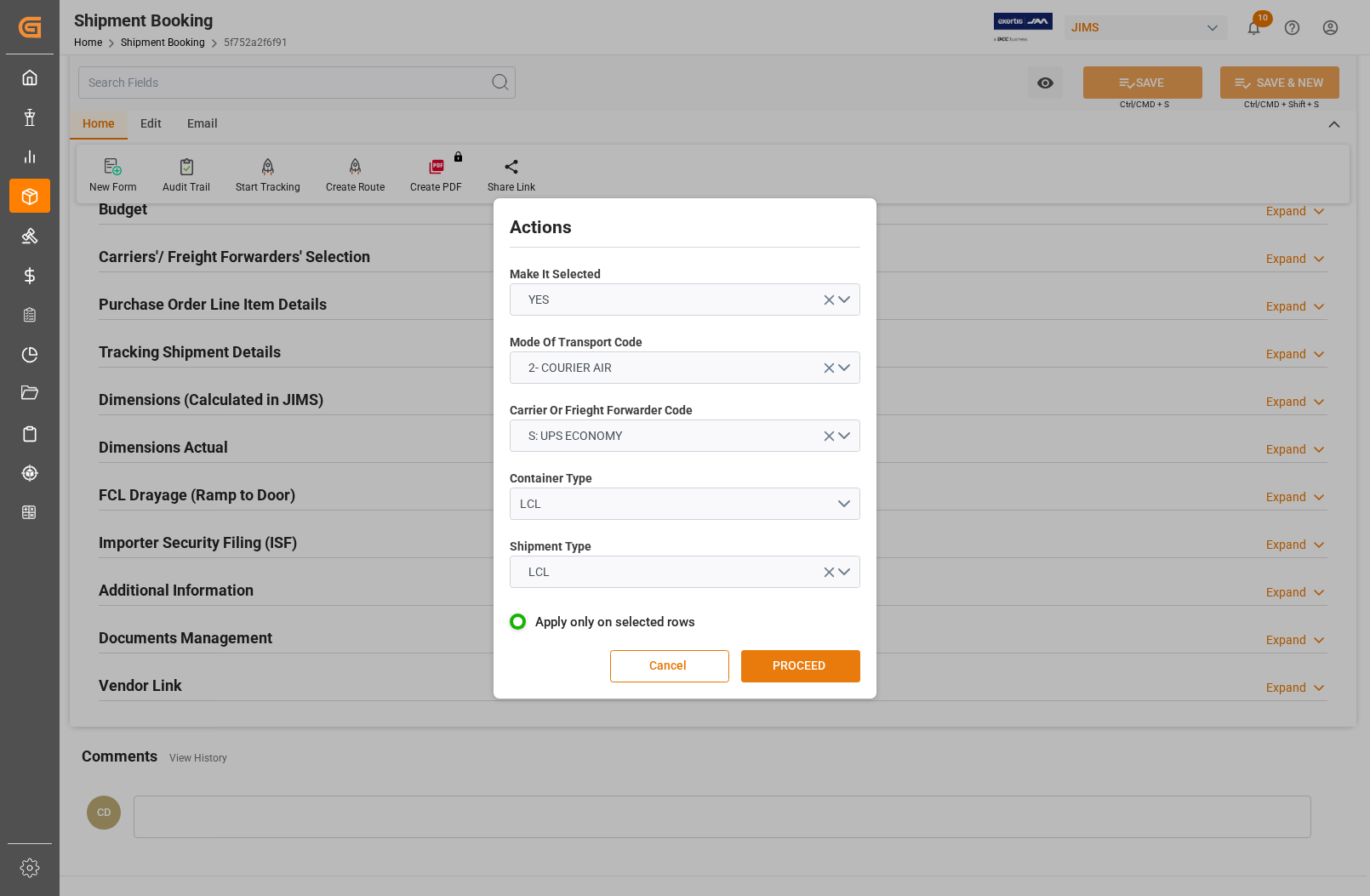
click at [794, 670] on button "PROCEED" at bounding box center [801, 666] width 119 height 33
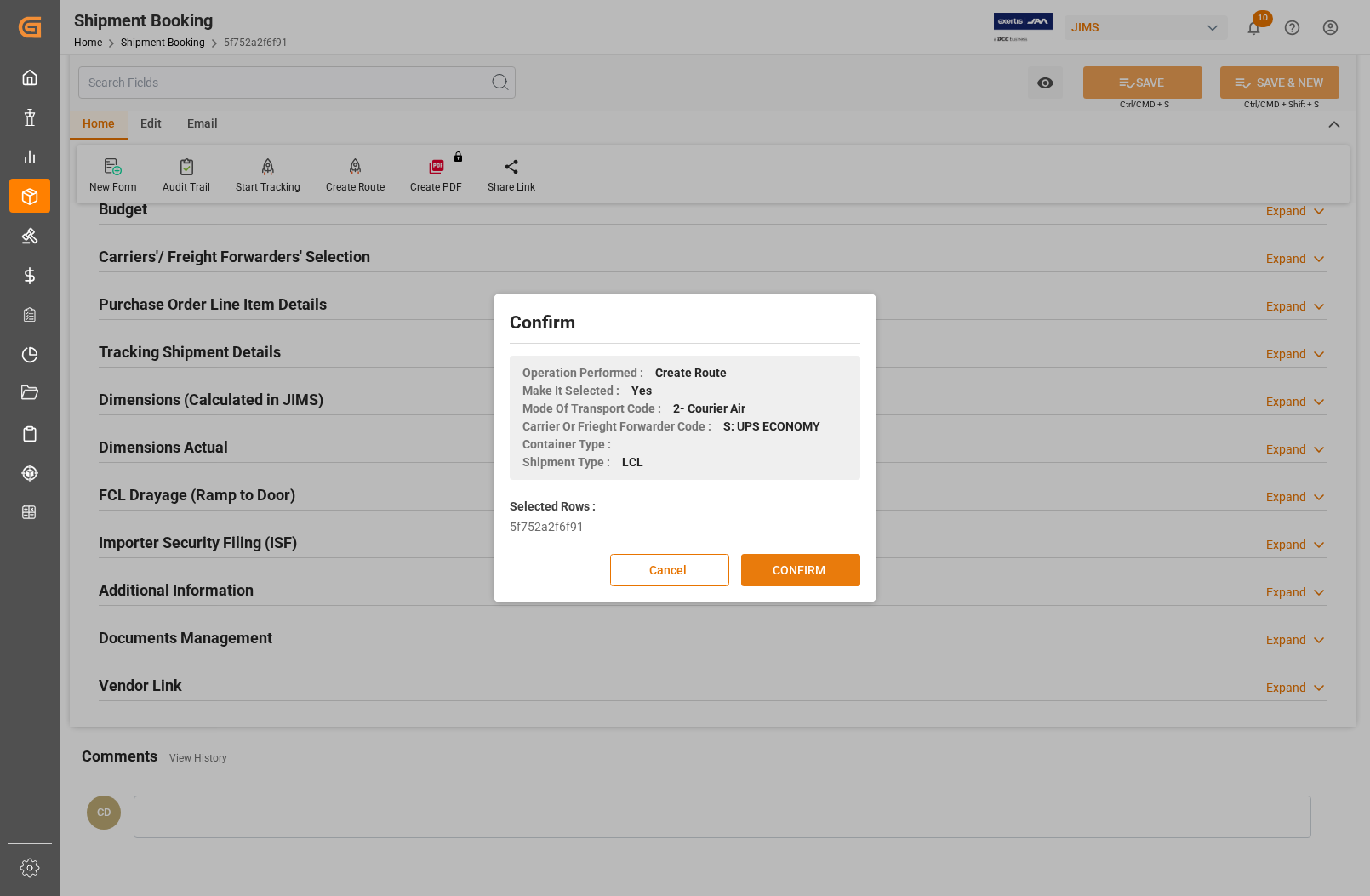
click at [792, 575] on button "CONFIRM" at bounding box center [801, 570] width 119 height 33
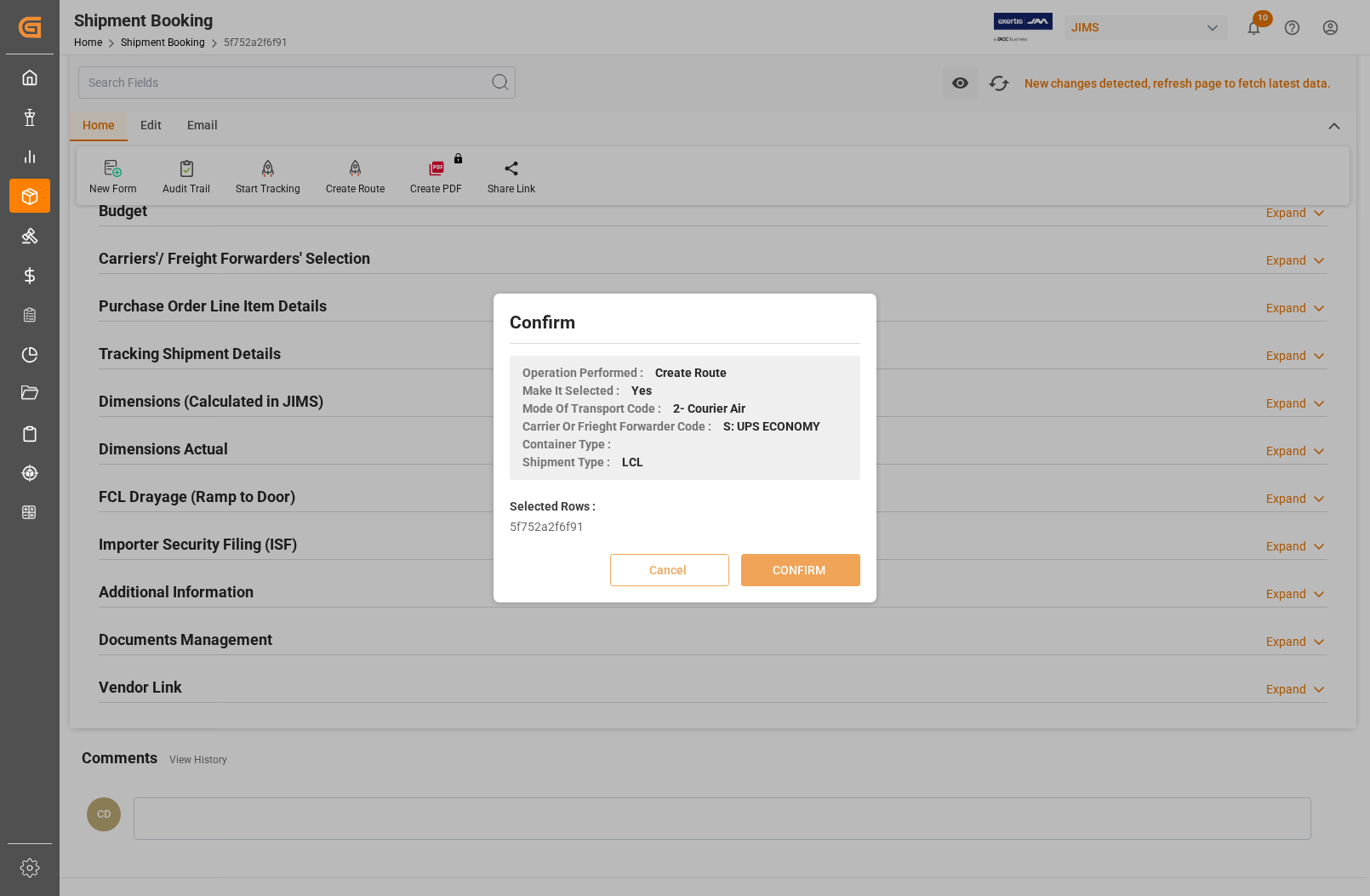
scroll to position [211, 0]
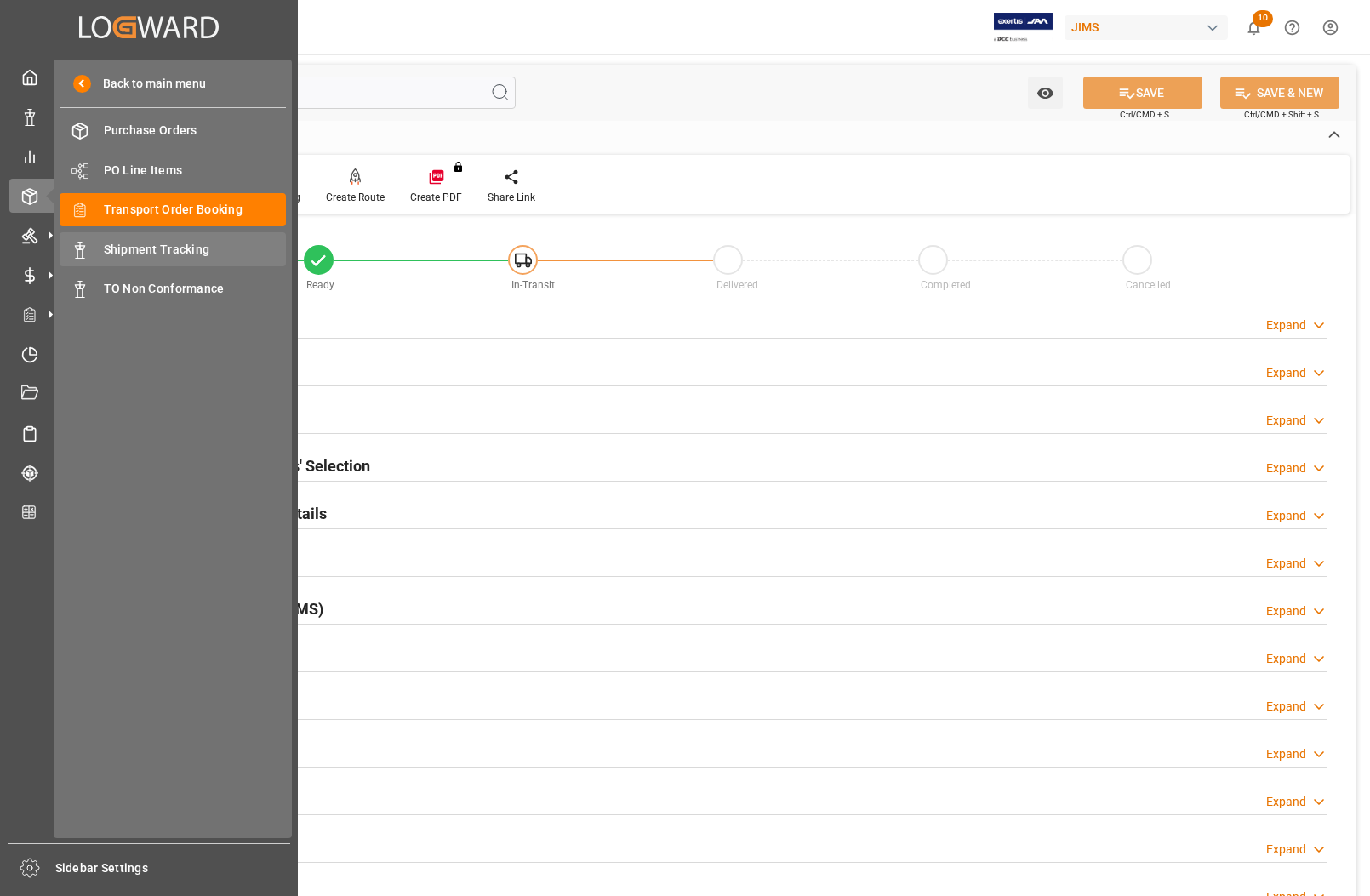
click at [128, 244] on span "Shipment Tracking" at bounding box center [195, 250] width 183 height 18
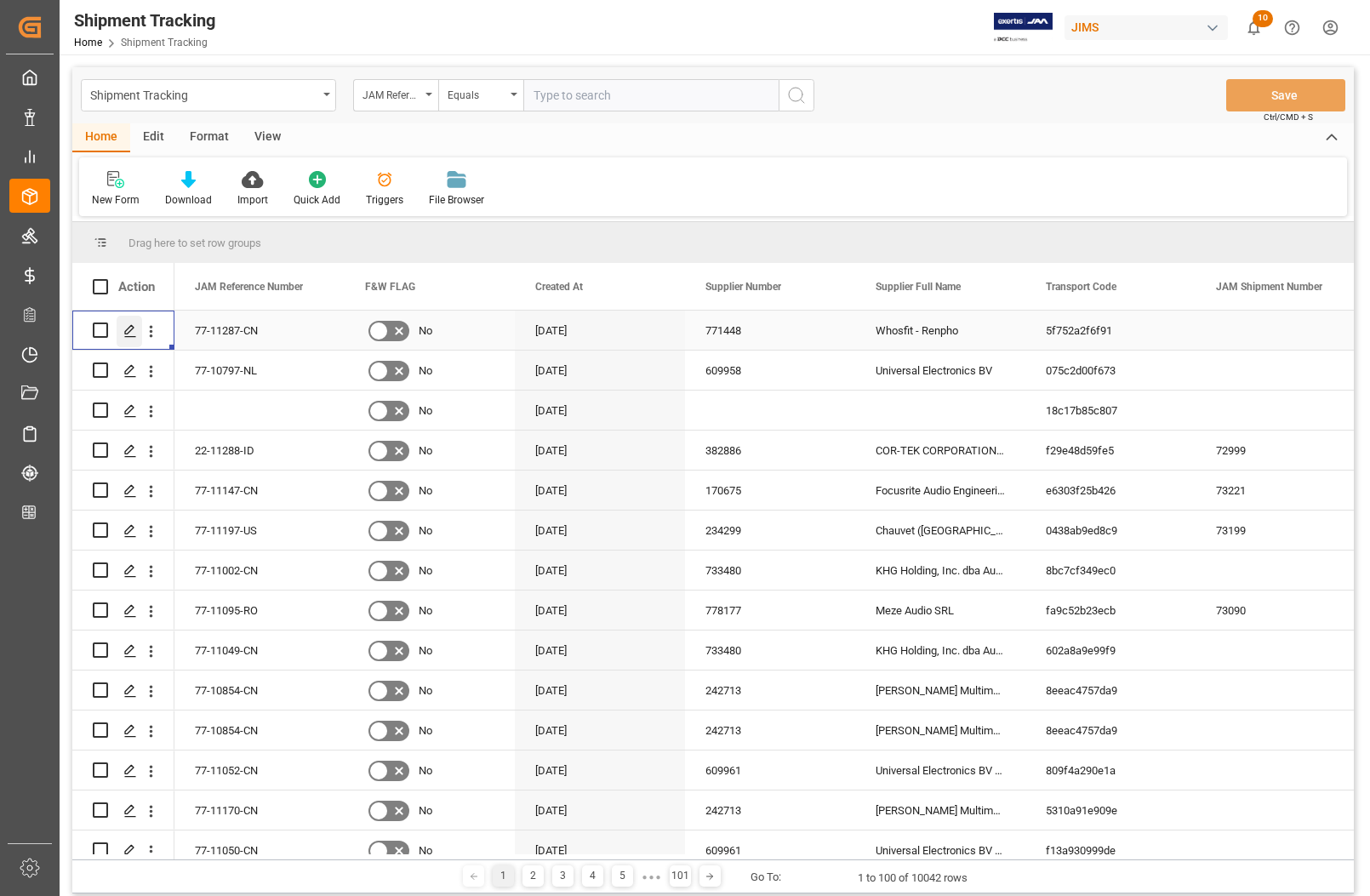
click at [130, 332] on icon "Press SPACE to select this row." at bounding box center [130, 331] width 14 height 14
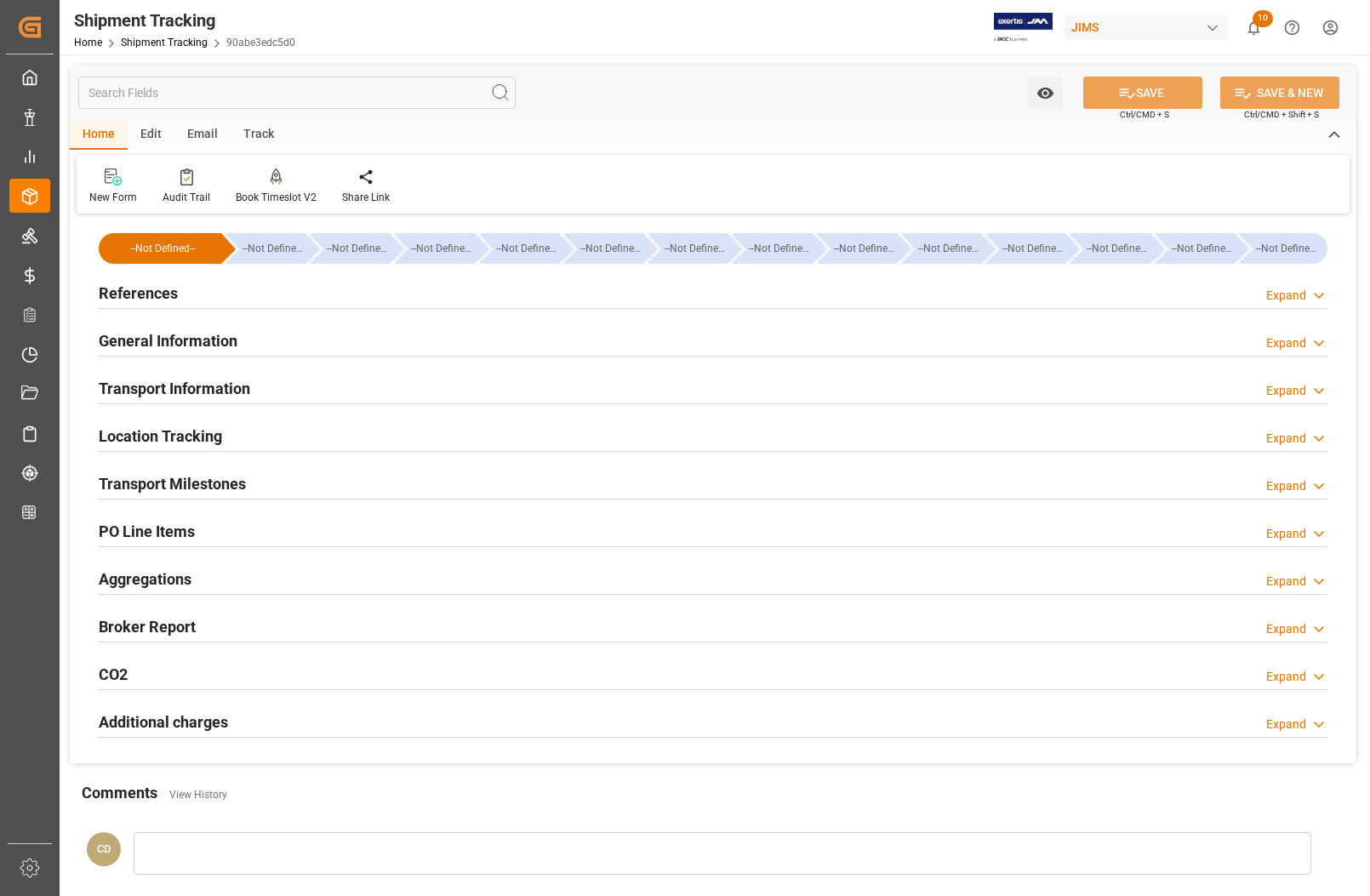
click at [153, 294] on h2 "References" at bounding box center [138, 293] width 79 height 23
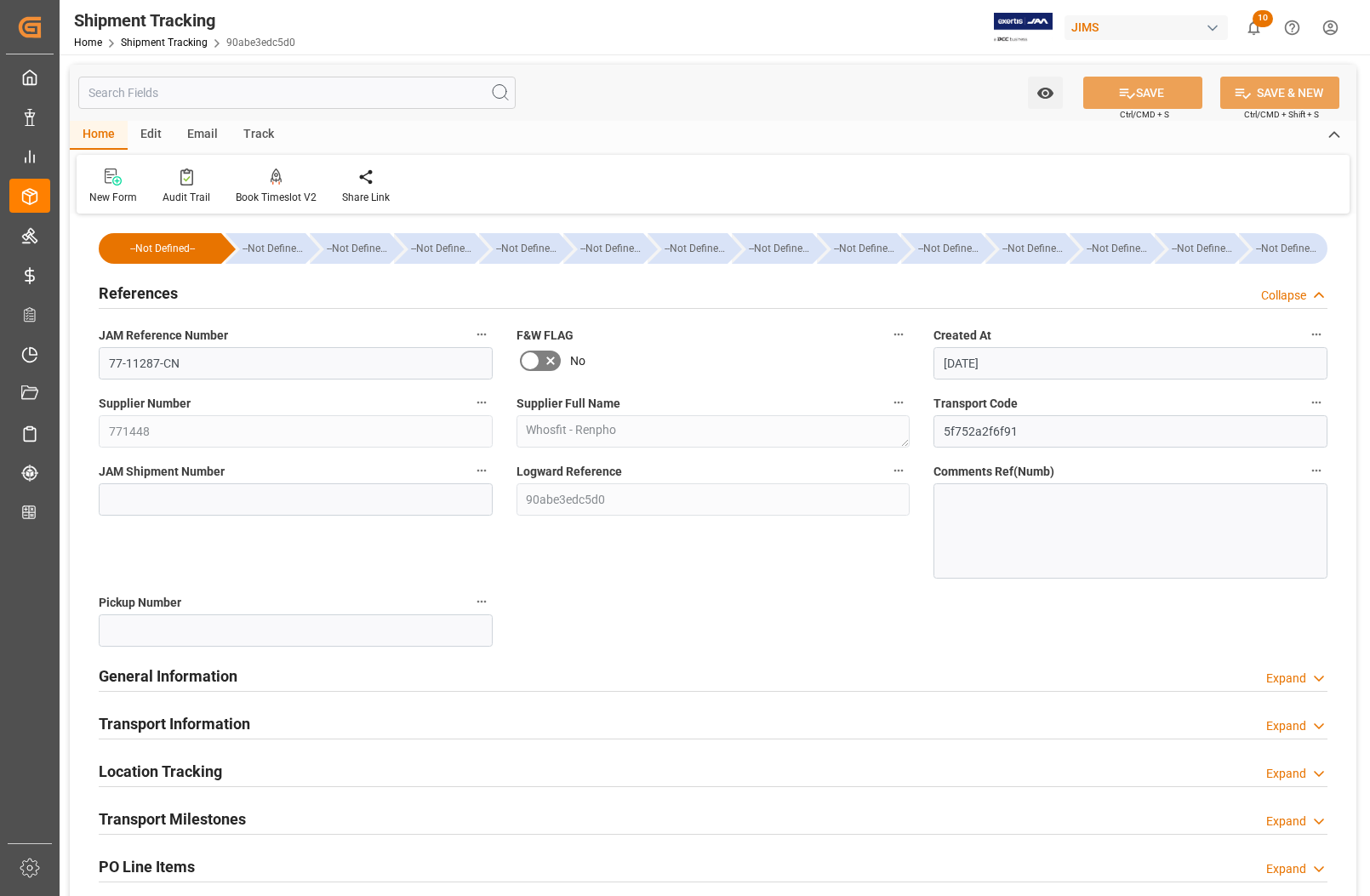
click at [153, 294] on h2 "References" at bounding box center [138, 293] width 79 height 23
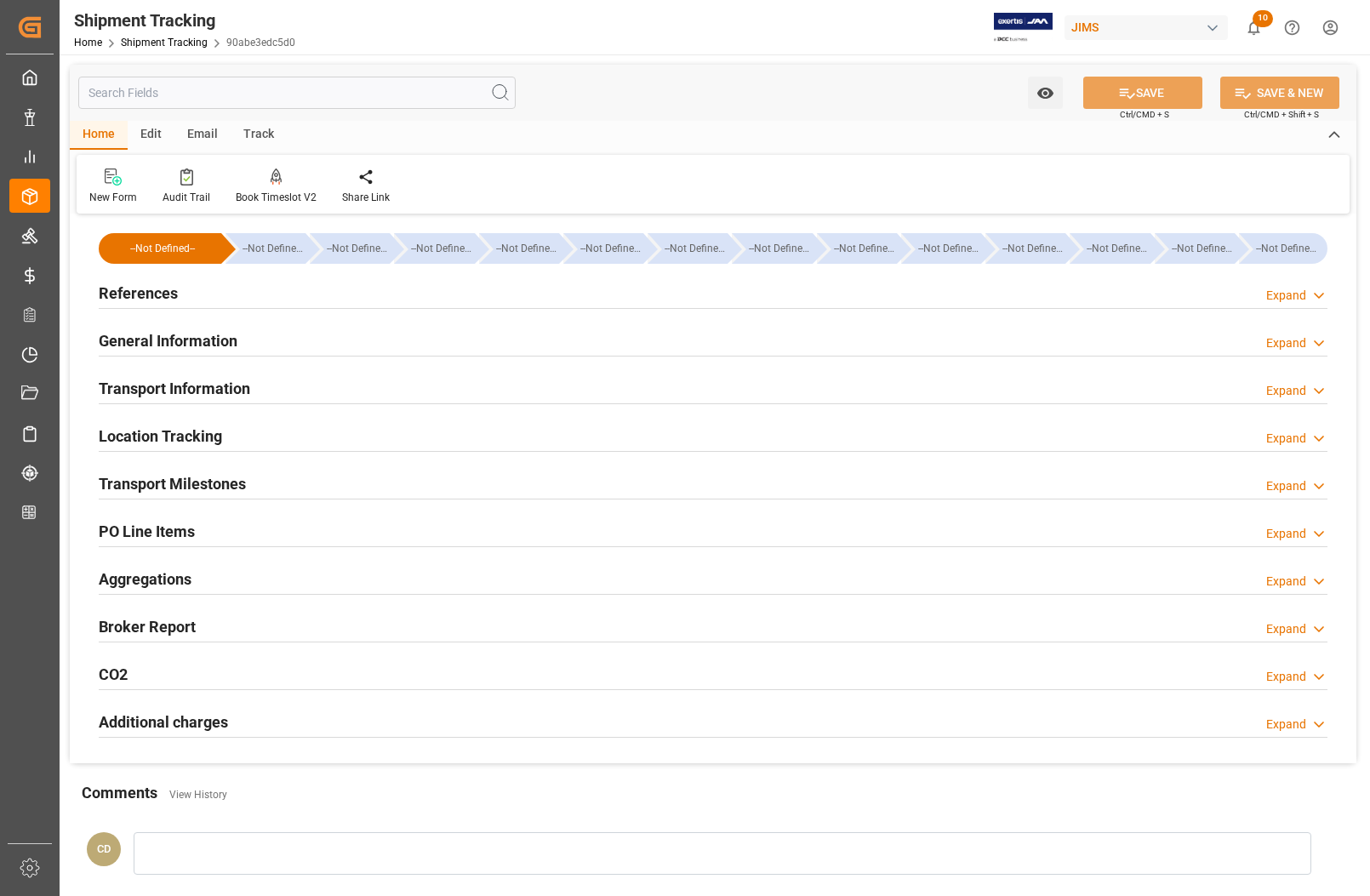
click at [187, 485] on h2 "Transport Milestones" at bounding box center [173, 483] width 148 height 23
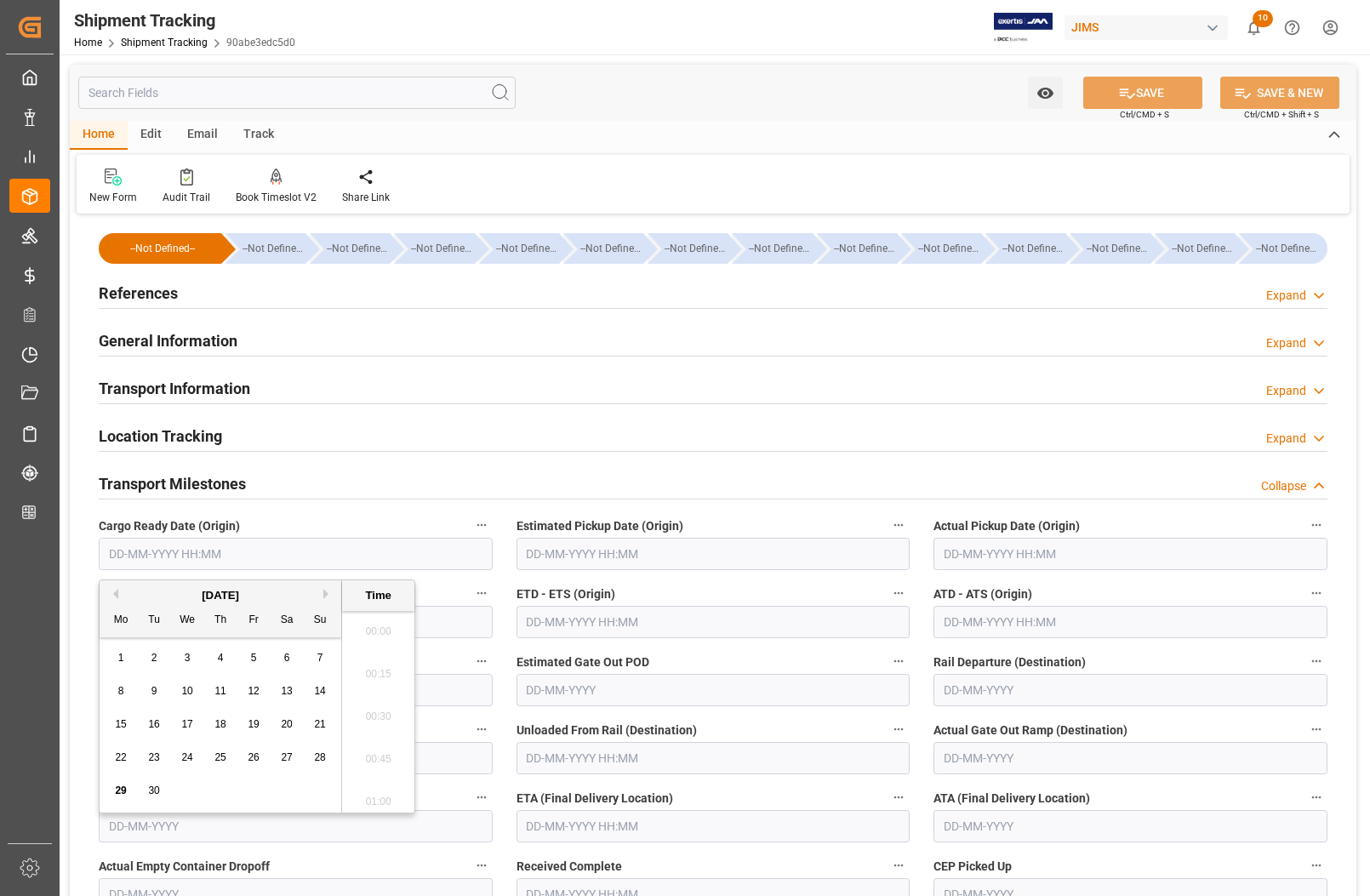
click at [187, 554] on input "text" at bounding box center [295, 554] width 394 height 33
click at [124, 796] on span "29" at bounding box center [120, 790] width 11 height 12
type input "[DATE] 00:00"
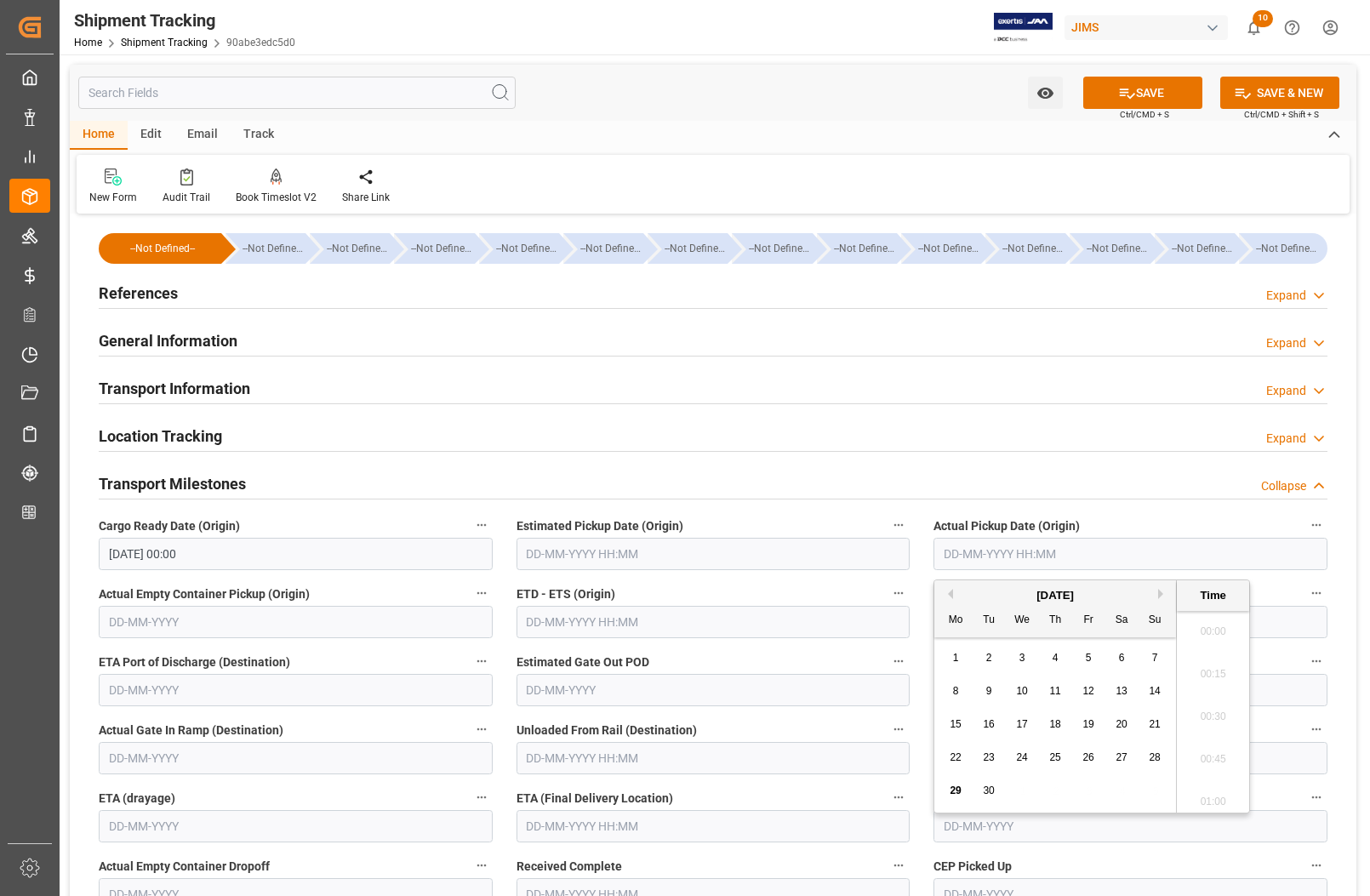
click at [1005, 542] on input "text" at bounding box center [1131, 554] width 394 height 33
click at [951, 772] on div "22 23 24 25 26 27 28" at bounding box center [1056, 758] width 233 height 33
click at [993, 796] on span "30" at bounding box center [988, 790] width 11 height 12
type input "[DATE] 00:00"
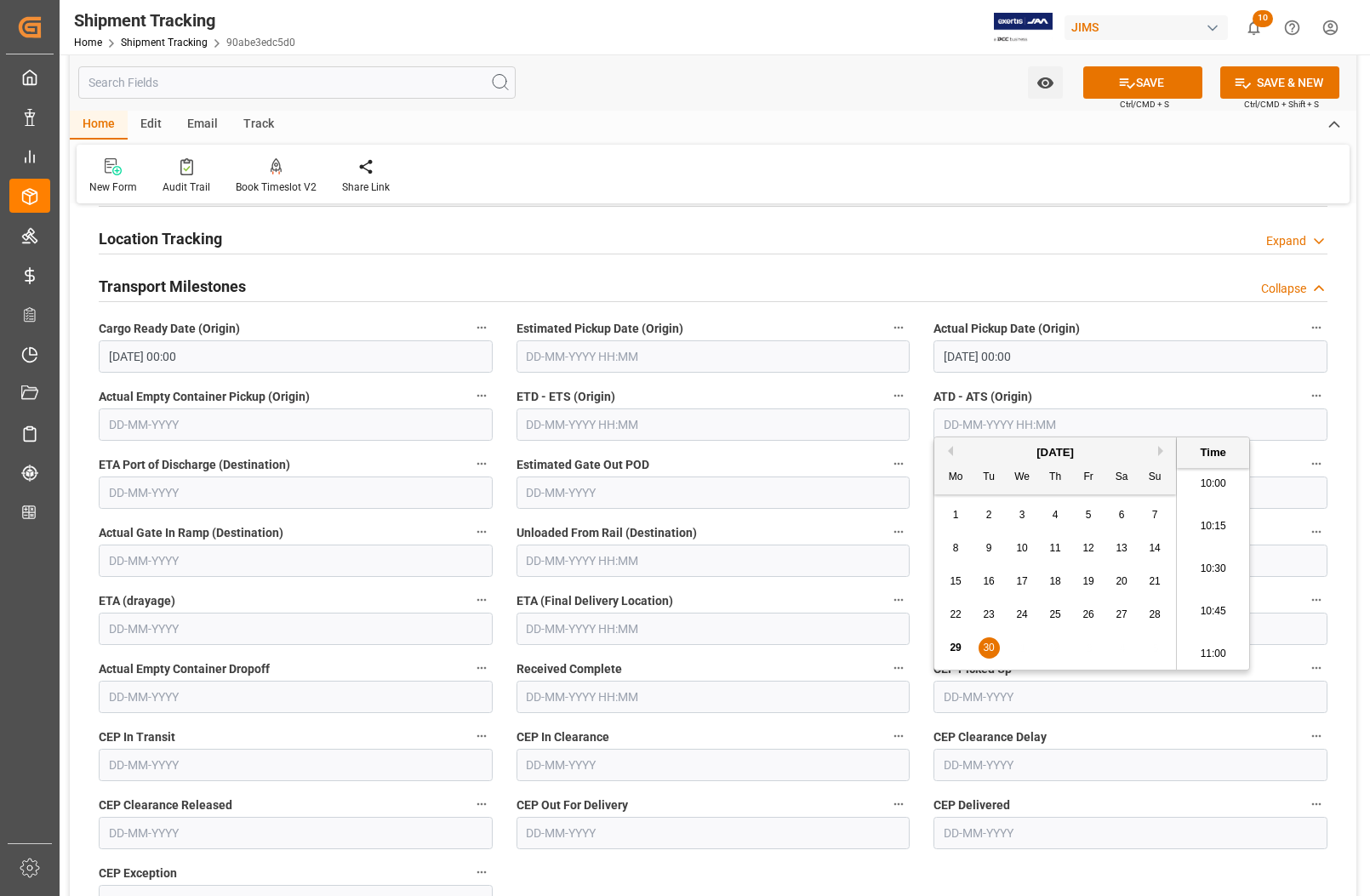
scroll to position [213, 0]
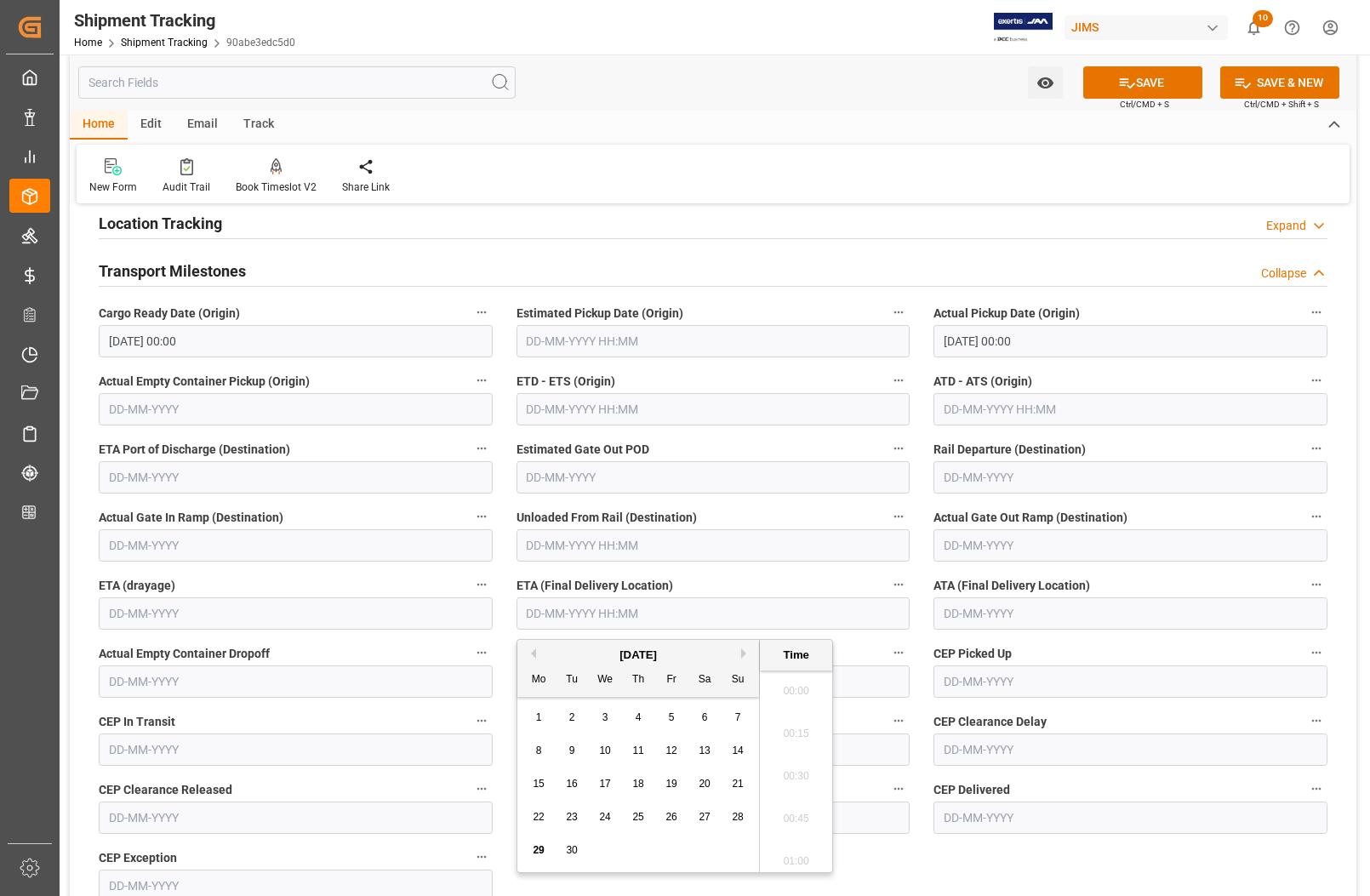
click at [607, 608] on input "text" at bounding box center [713, 614] width 394 height 33
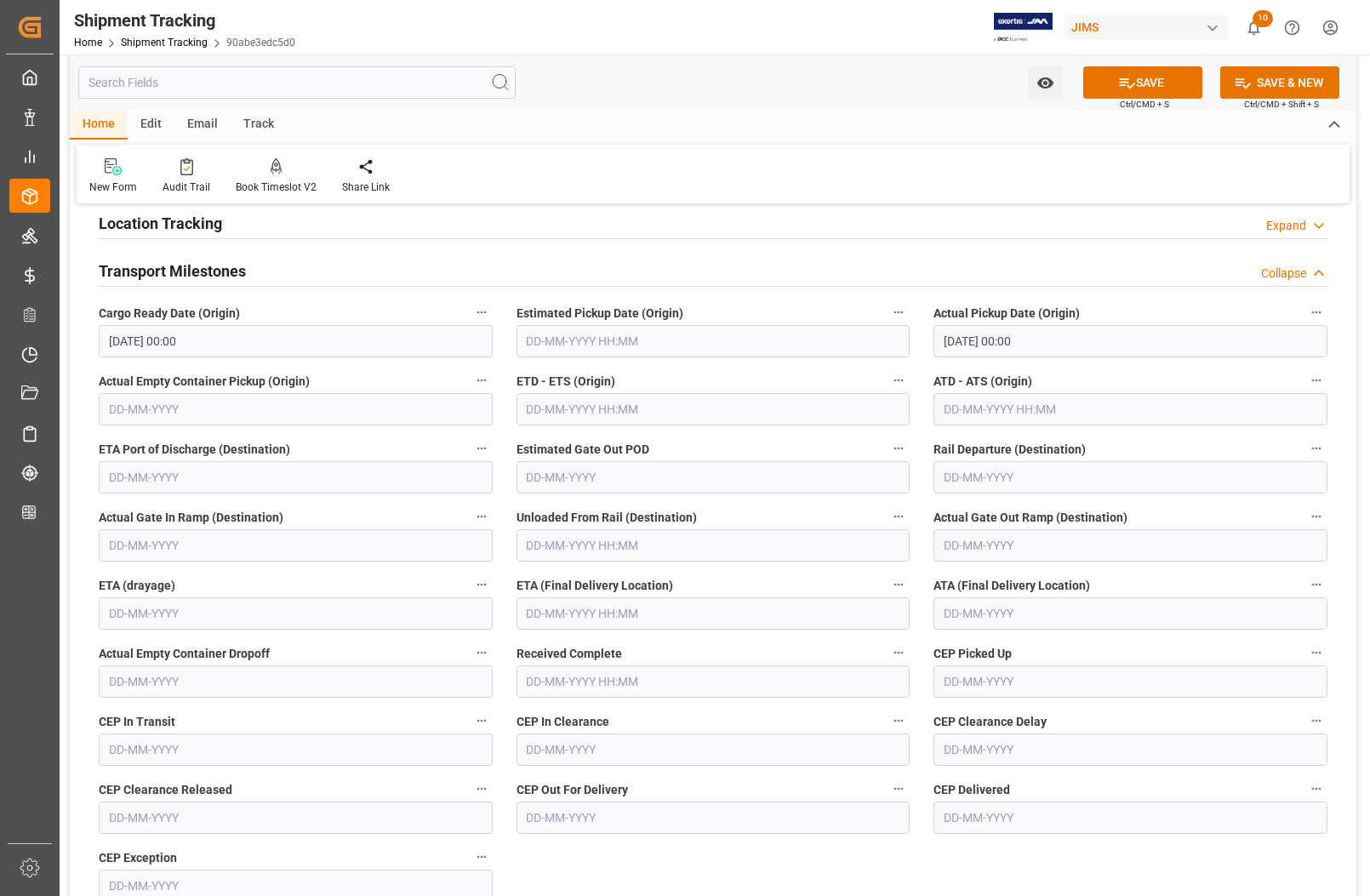
click at [515, 793] on div "CEP Out For Delivery" at bounding box center [713, 805] width 418 height 68
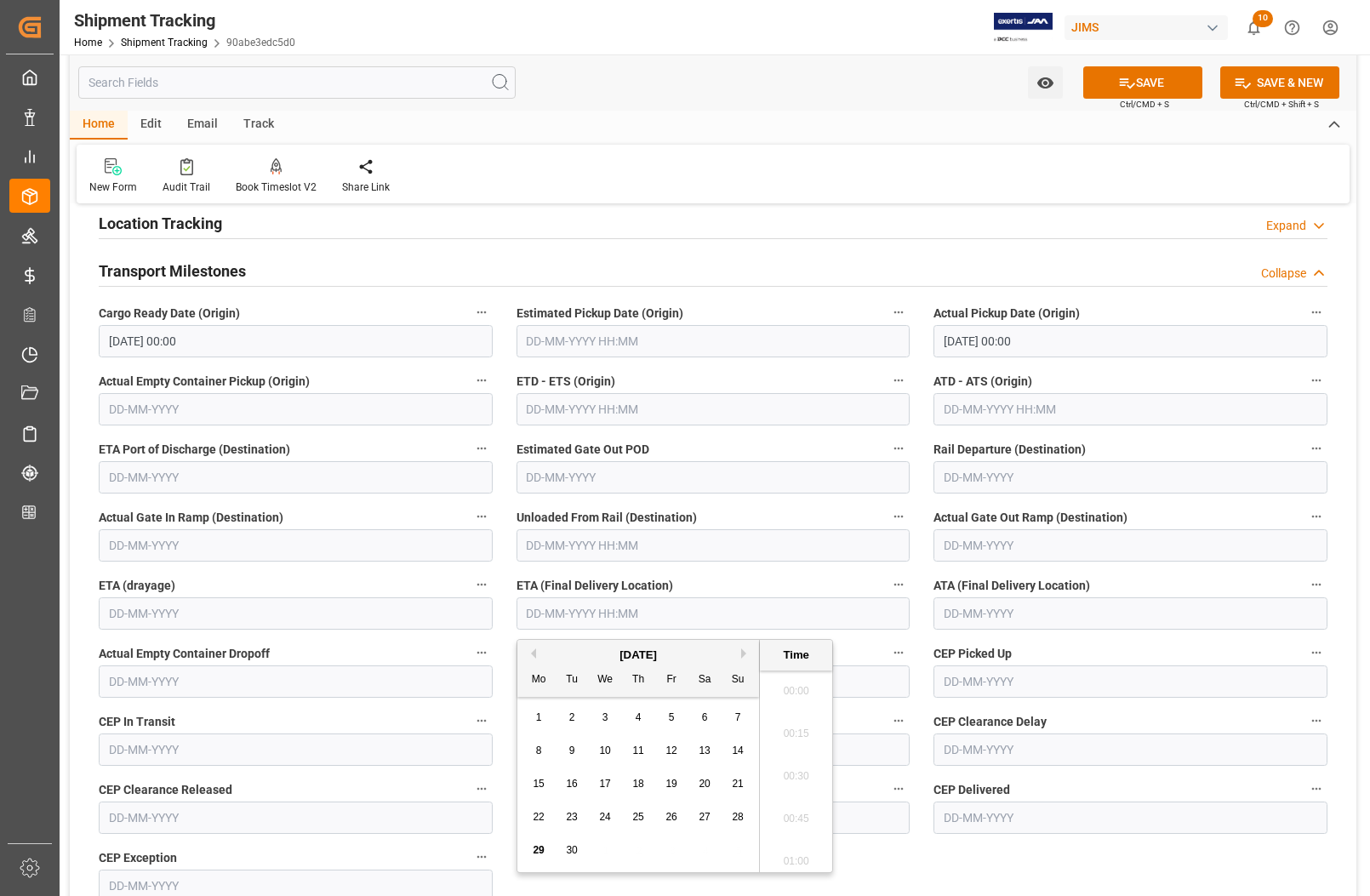
click at [666, 614] on input "text" at bounding box center [713, 614] width 394 height 33
click at [525, 713] on div "1 2 3 4 5 6 7" at bounding box center [639, 717] width 233 height 33
click at [743, 648] on button "Next Month" at bounding box center [747, 653] width 10 height 10
click at [640, 754] on span "9" at bounding box center [639, 751] width 6 height 12
type input "[DATE] 00:00"
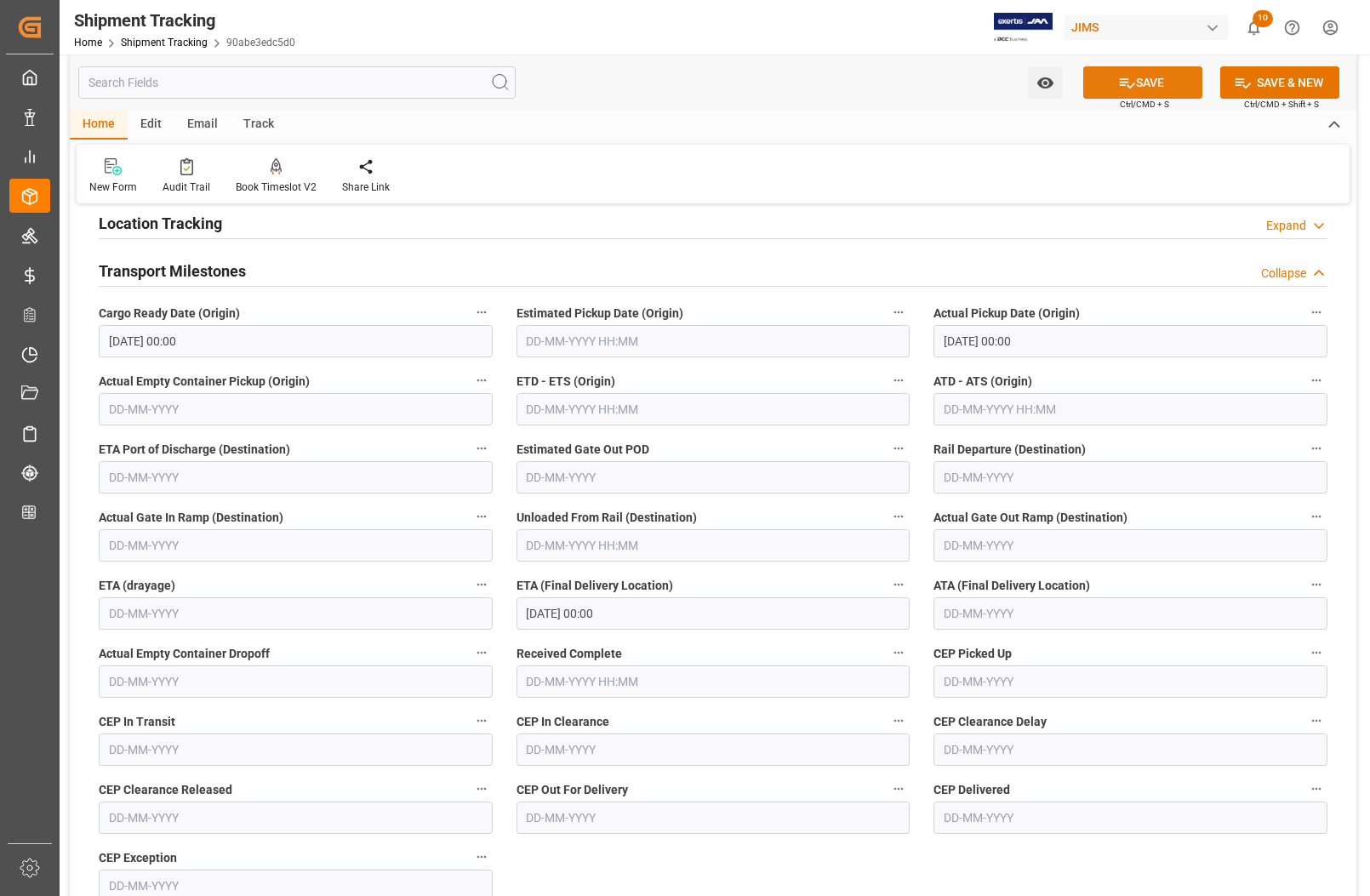
click at [1122, 74] on icon at bounding box center [1127, 82] width 18 height 18
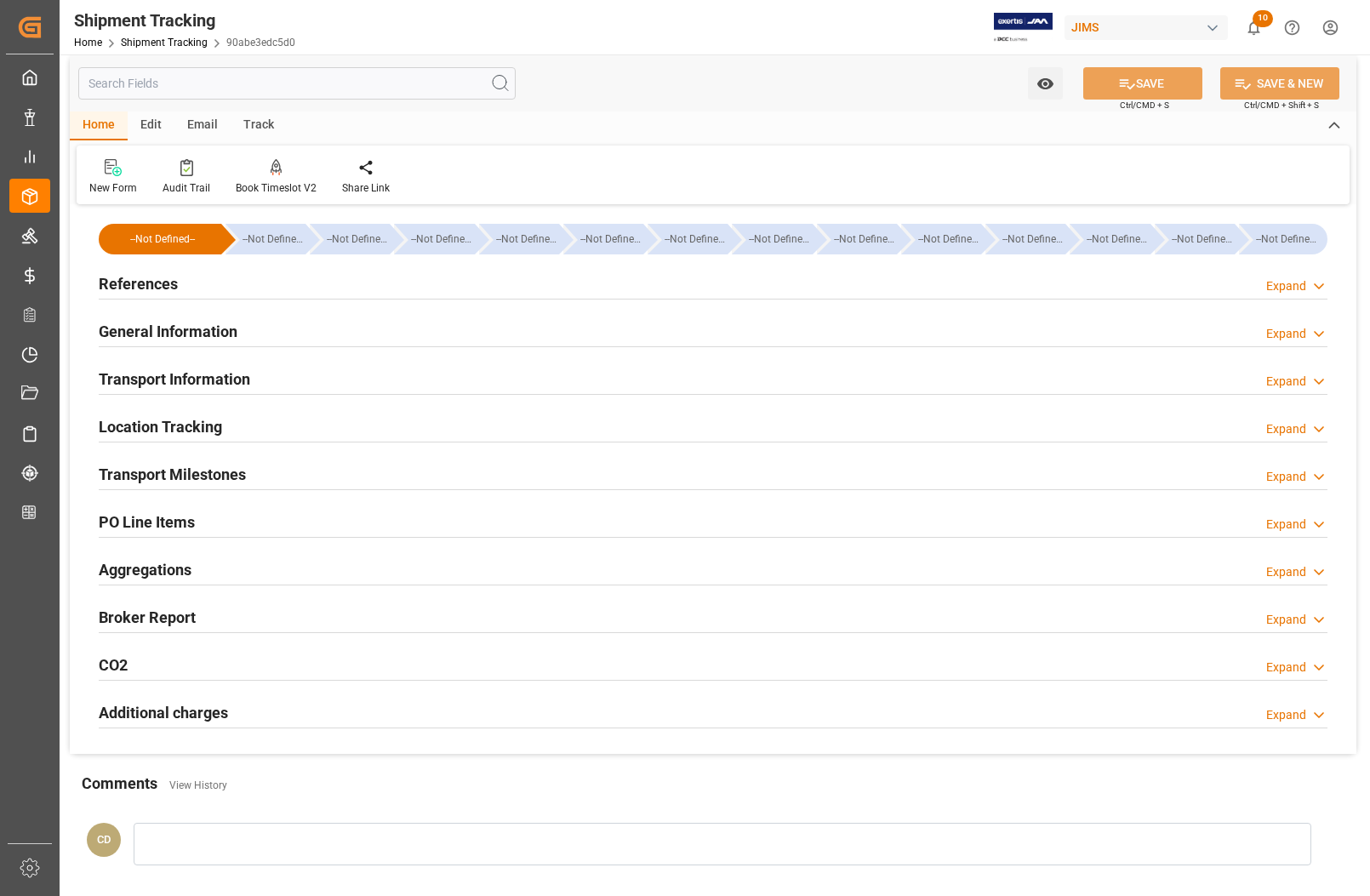
scroll to position [0, 0]
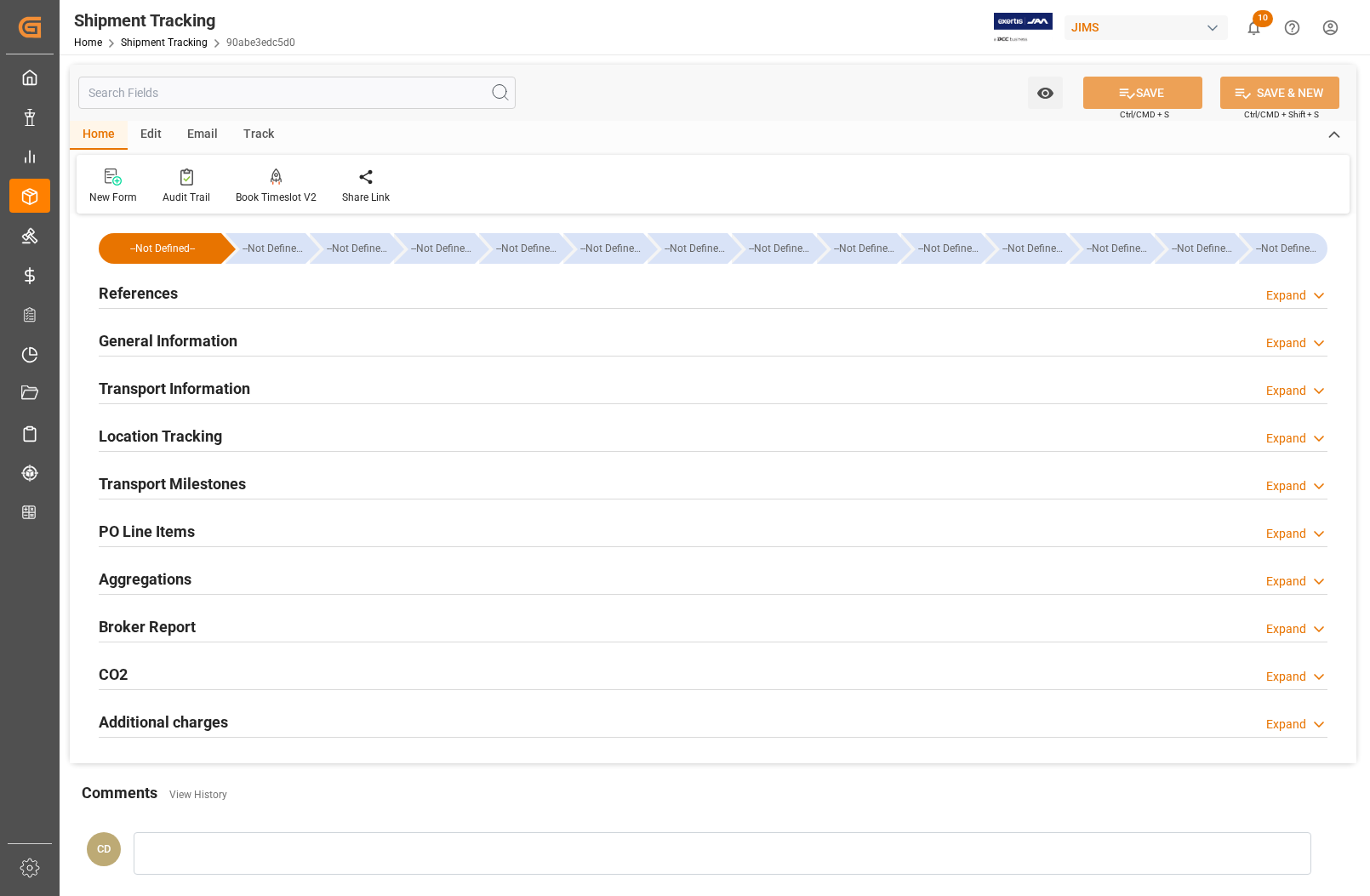
click at [168, 300] on h2 "References" at bounding box center [138, 293] width 79 height 23
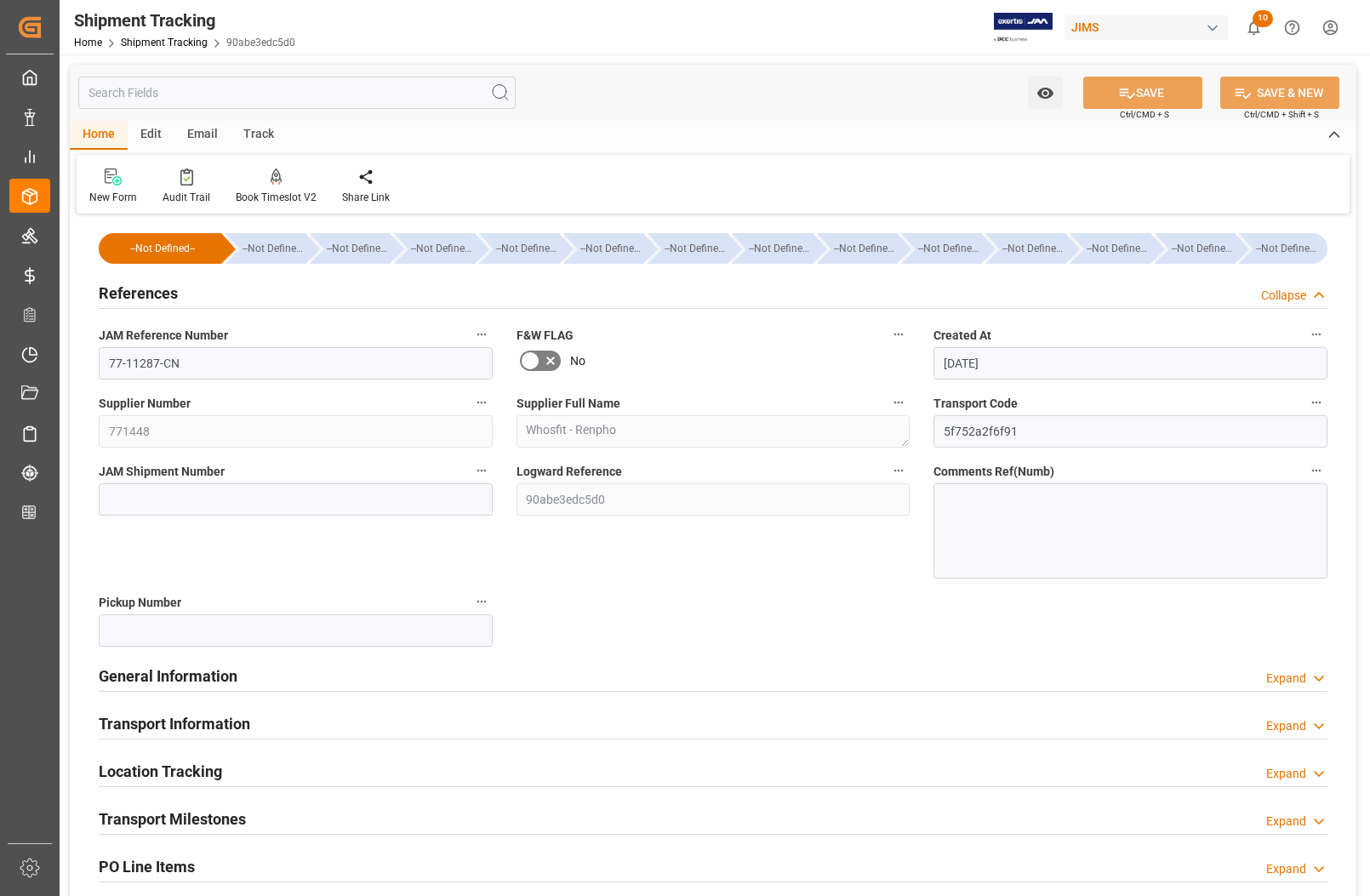
click at [1011, 513] on div at bounding box center [1131, 530] width 394 height 95
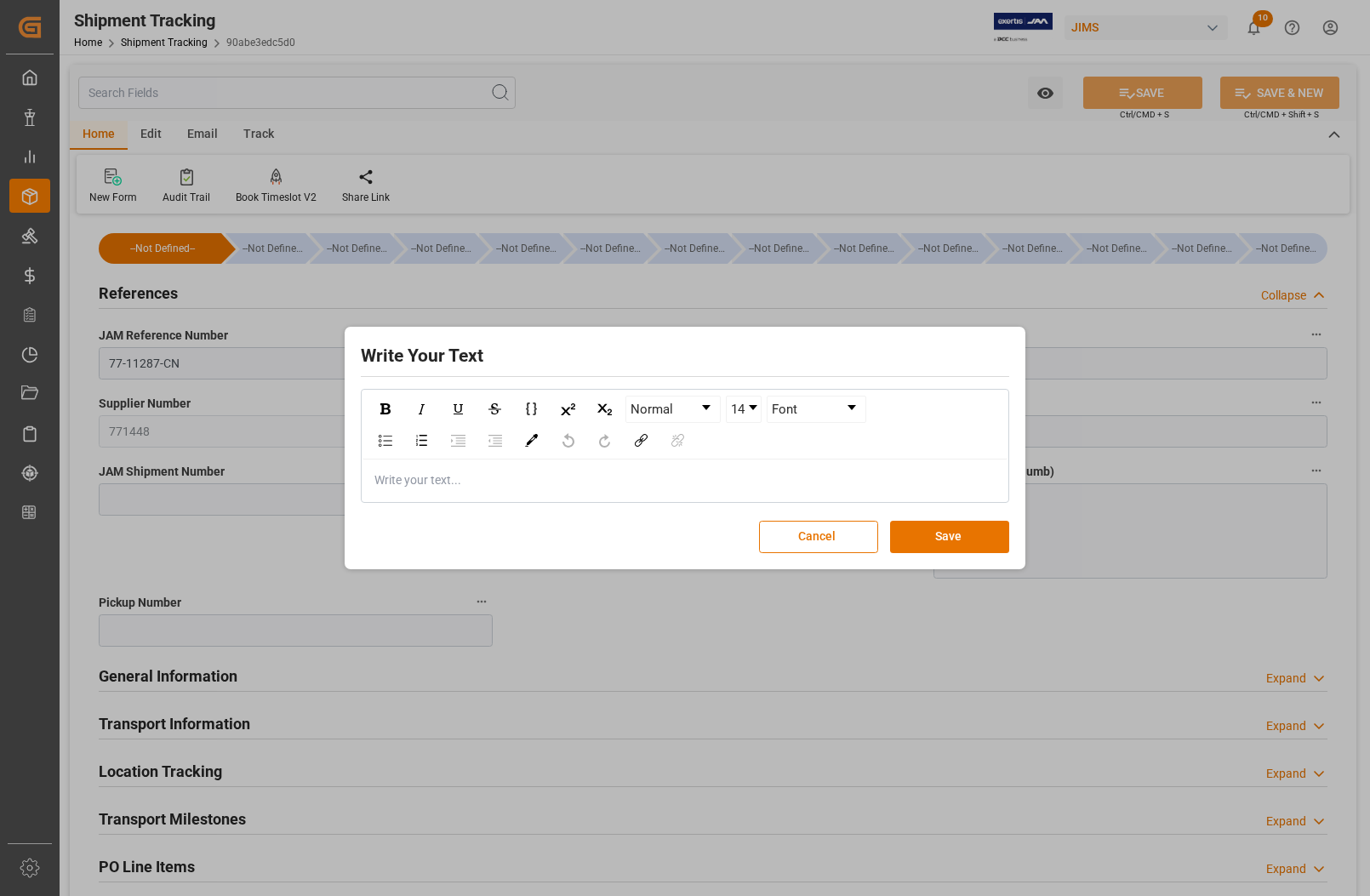
click at [1075, 519] on div "Write Your Text Normal 14 Font Write your text... Cancel Save" at bounding box center [685, 448] width 1370 height 896
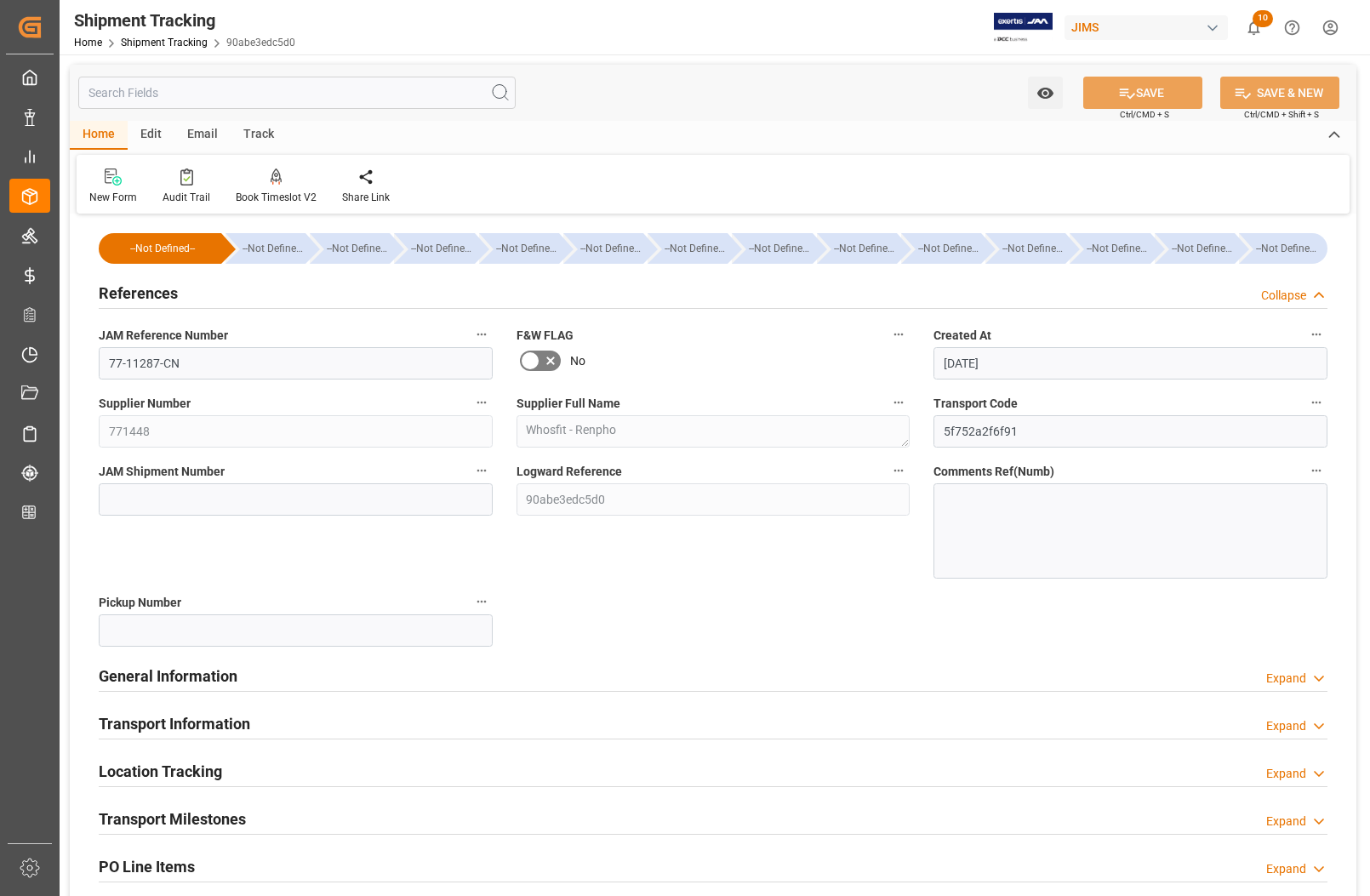
click at [994, 513] on div at bounding box center [1131, 530] width 394 height 95
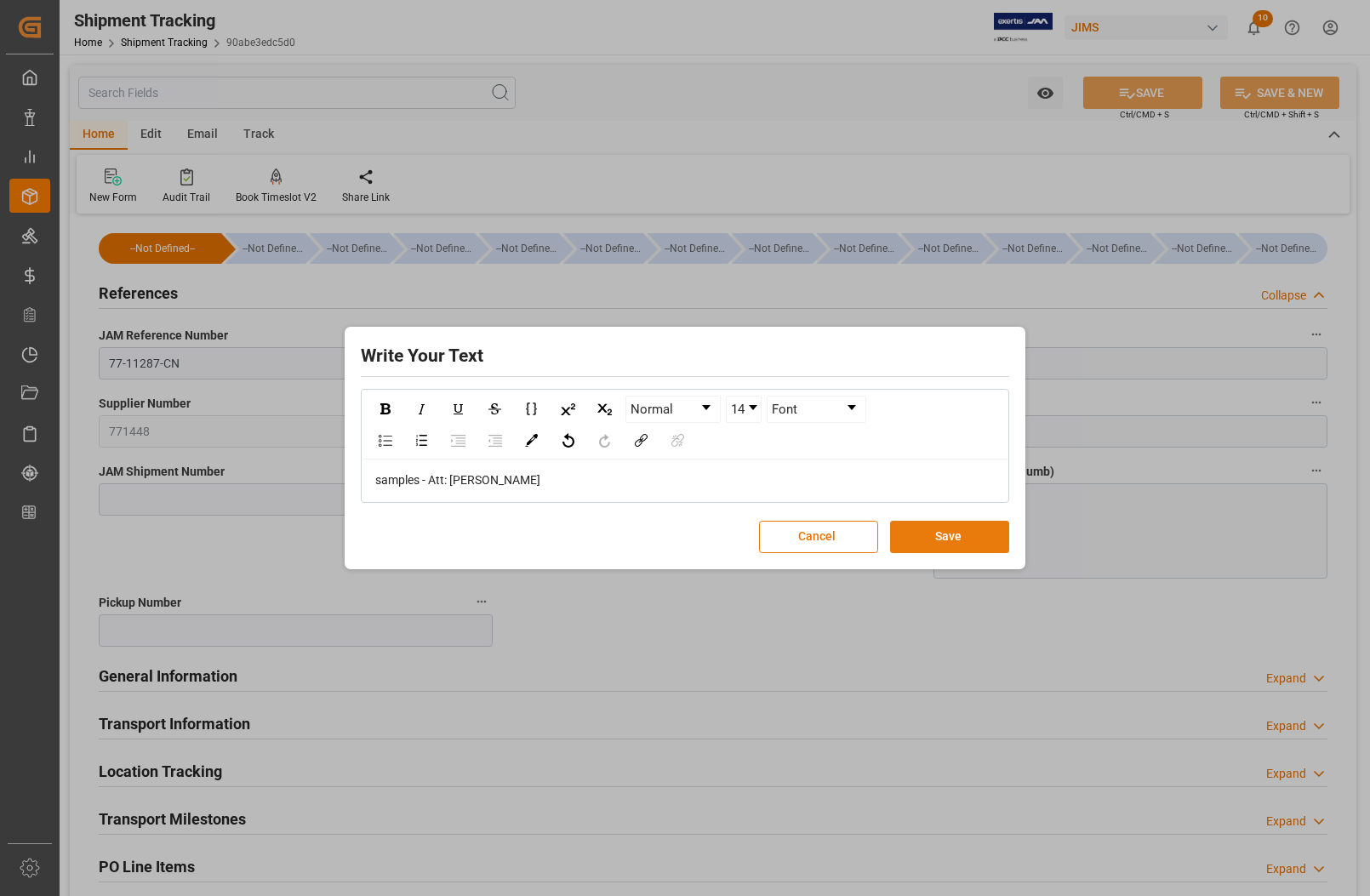
click at [949, 537] on button "Save" at bounding box center [949, 537] width 119 height 33
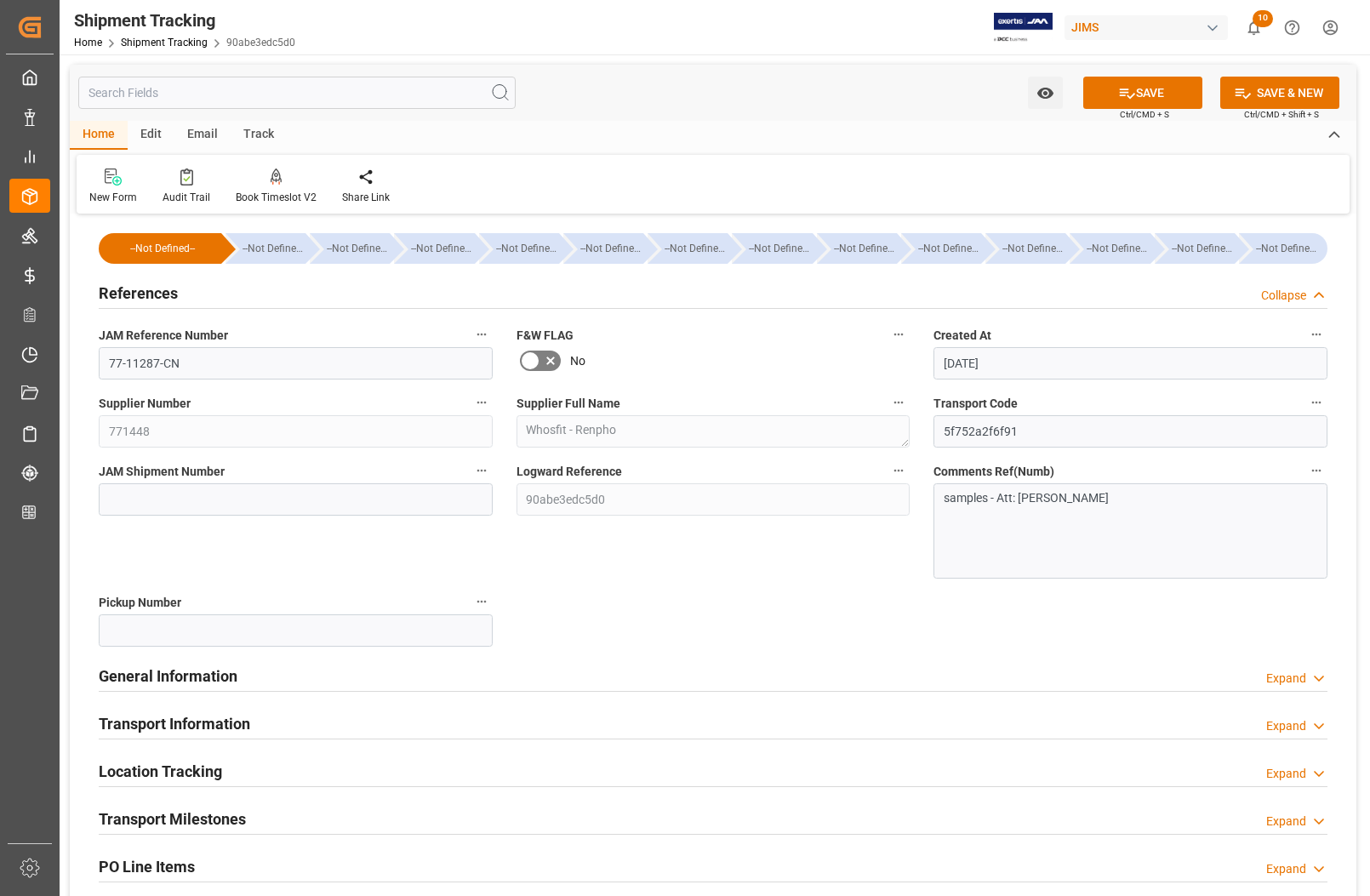
click at [149, 679] on h2 "General Information" at bounding box center [168, 675] width 139 height 23
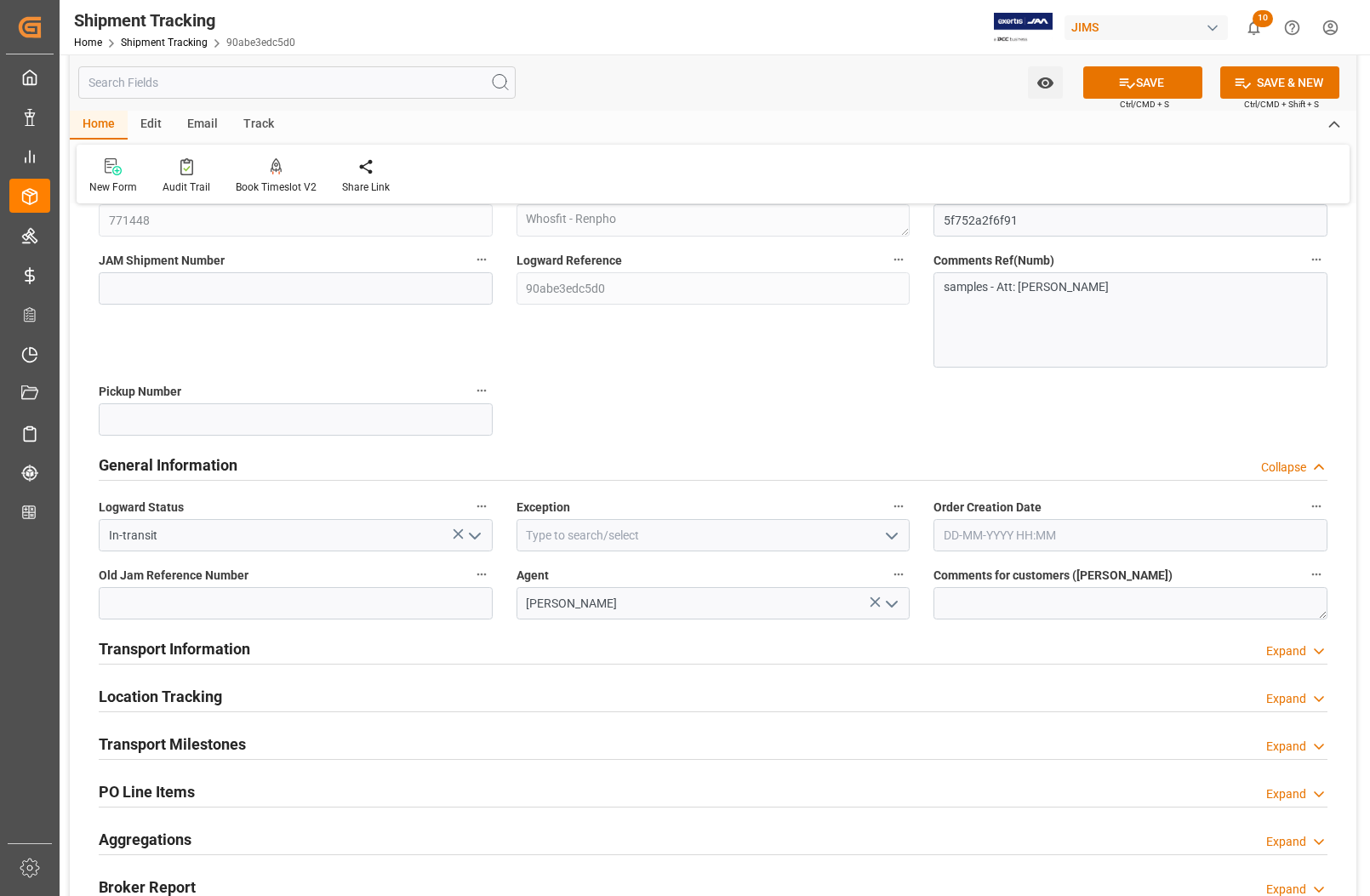
scroll to position [213, 0]
click at [894, 537] on icon "open menu" at bounding box center [892, 535] width 21 height 21
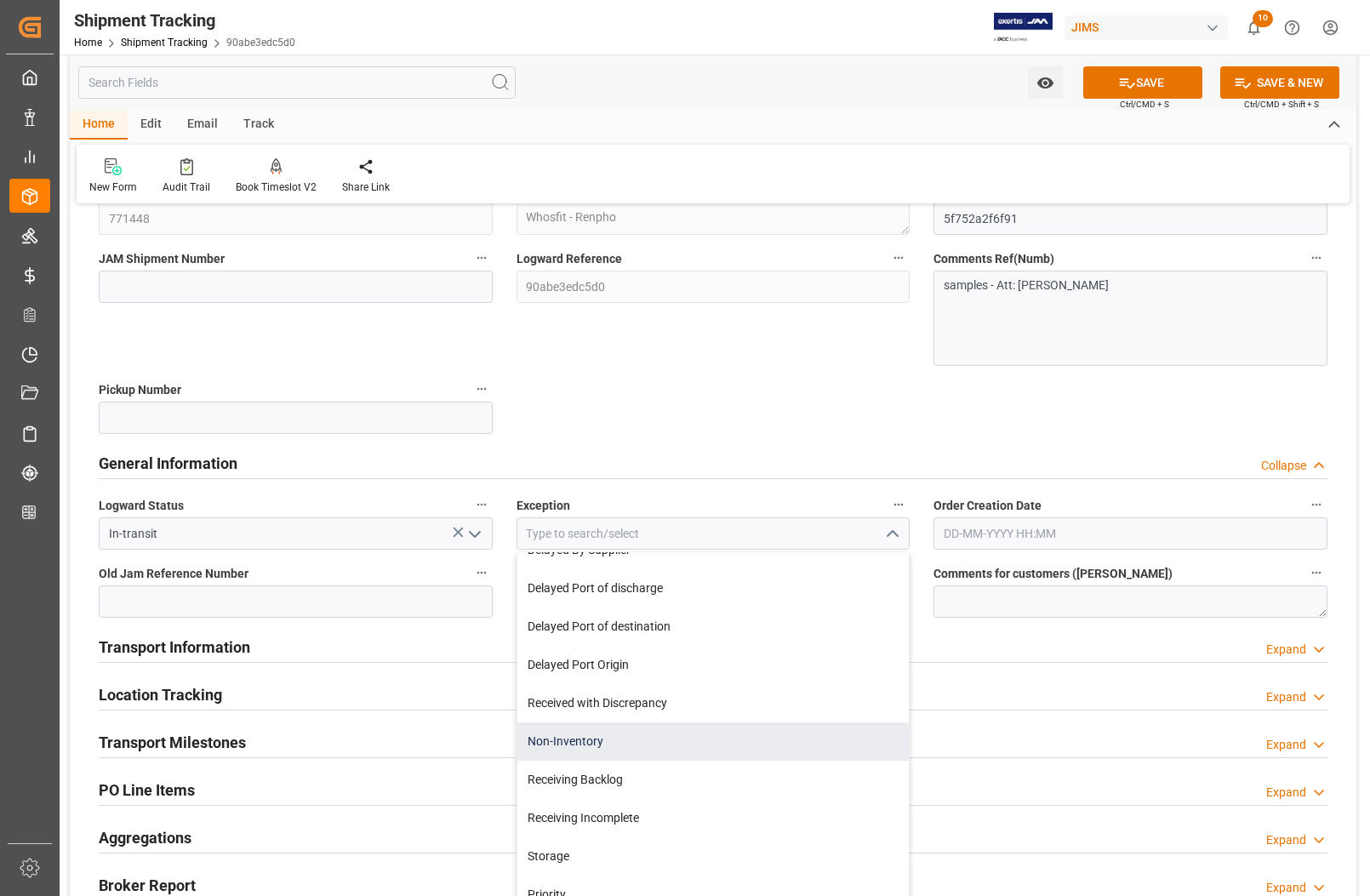
click at [702, 736] on div "Non-Inventory" at bounding box center [713, 742] width 392 height 39
type input "Non-Inventory"
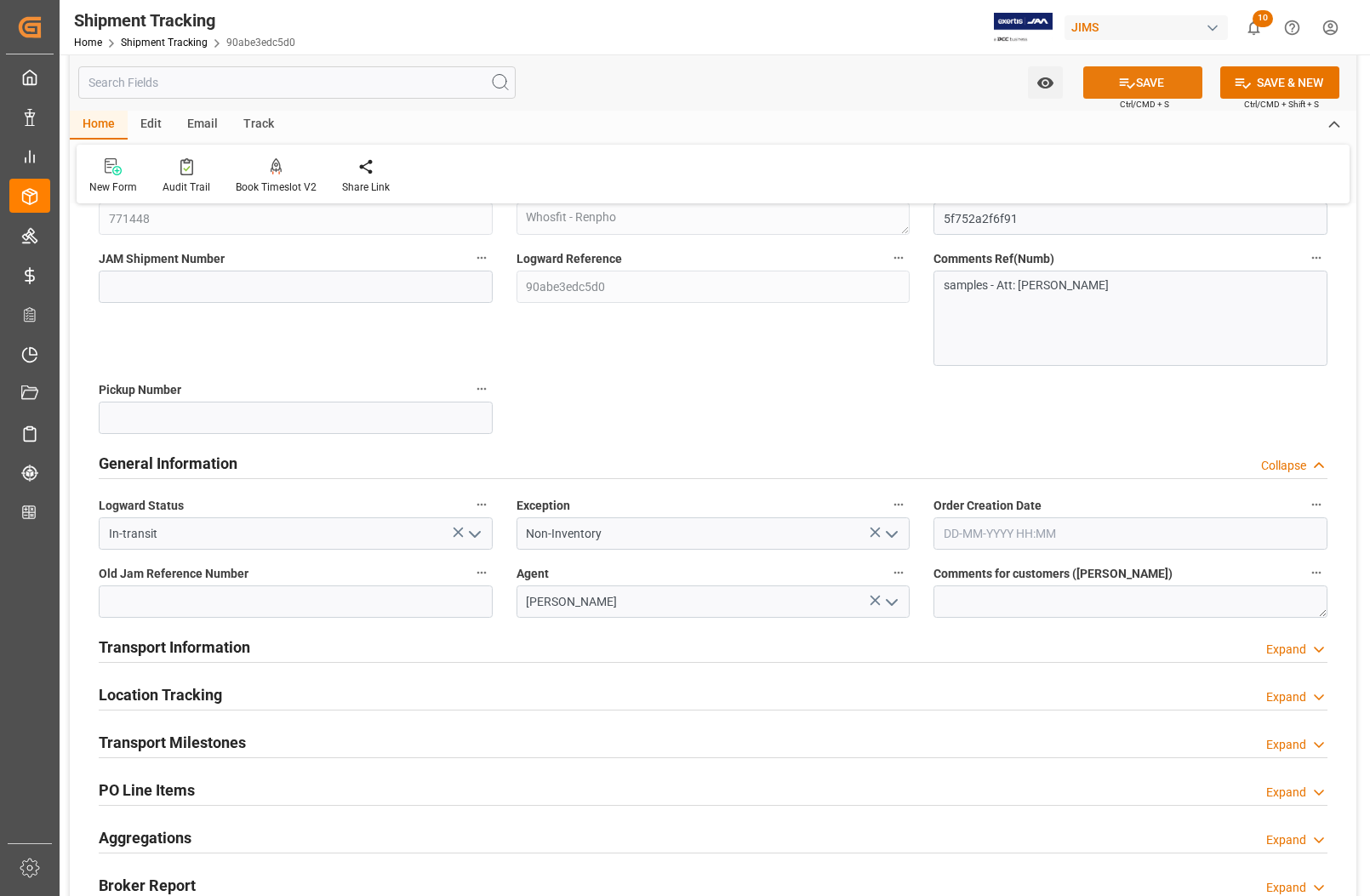
click at [1175, 75] on button "SAVE" at bounding box center [1143, 82] width 119 height 33
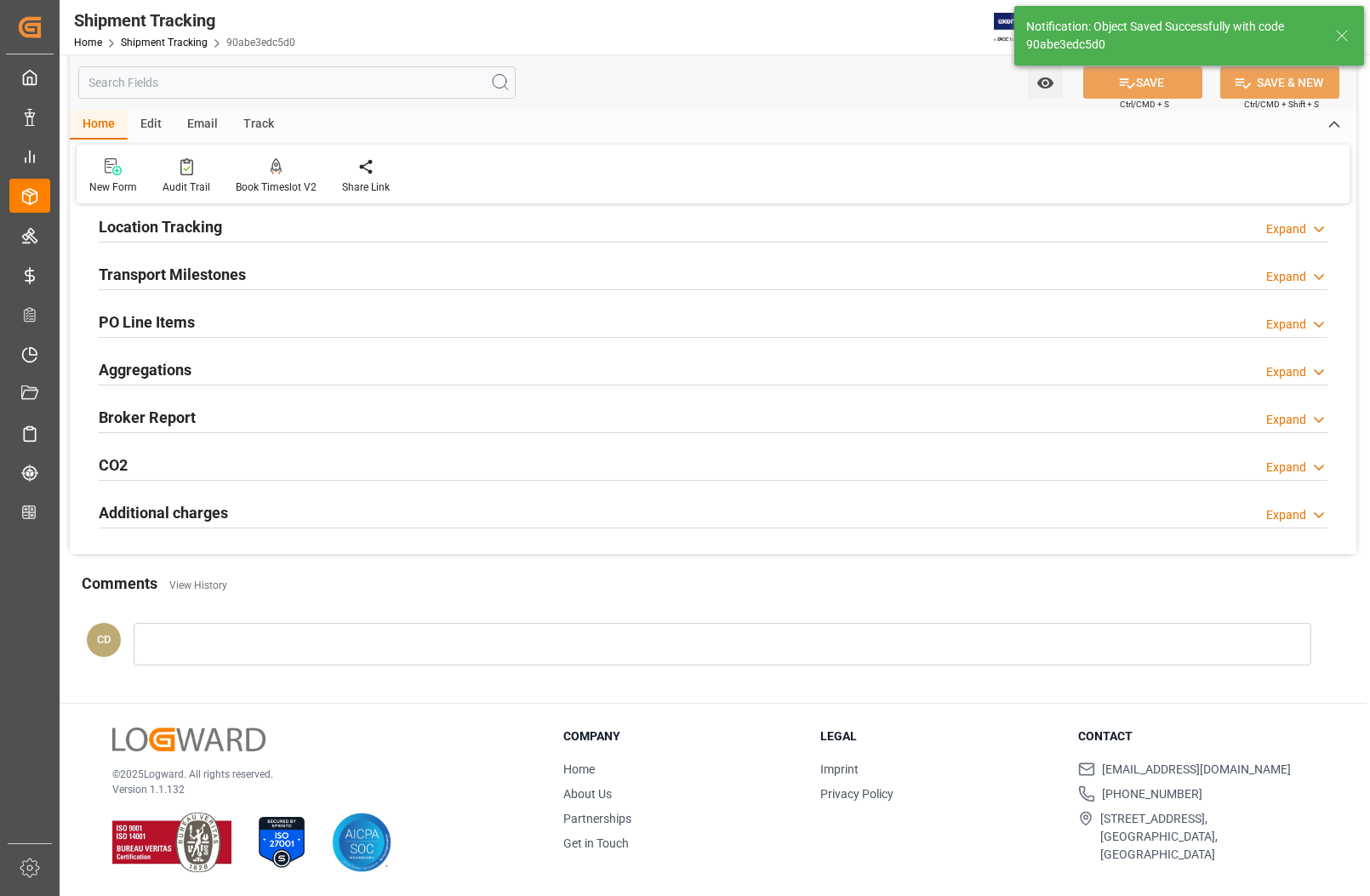
scroll to position [210, 0]
